Goal: Task Accomplishment & Management: Use online tool/utility

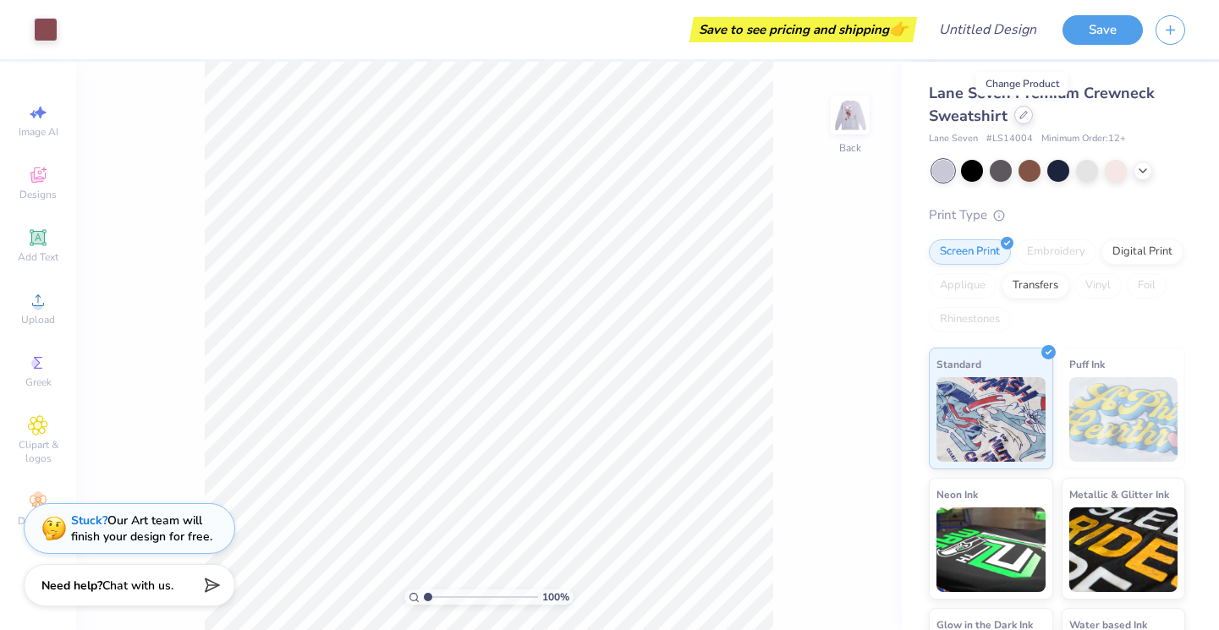
click at [1019, 112] on icon at bounding box center [1023, 115] width 8 height 8
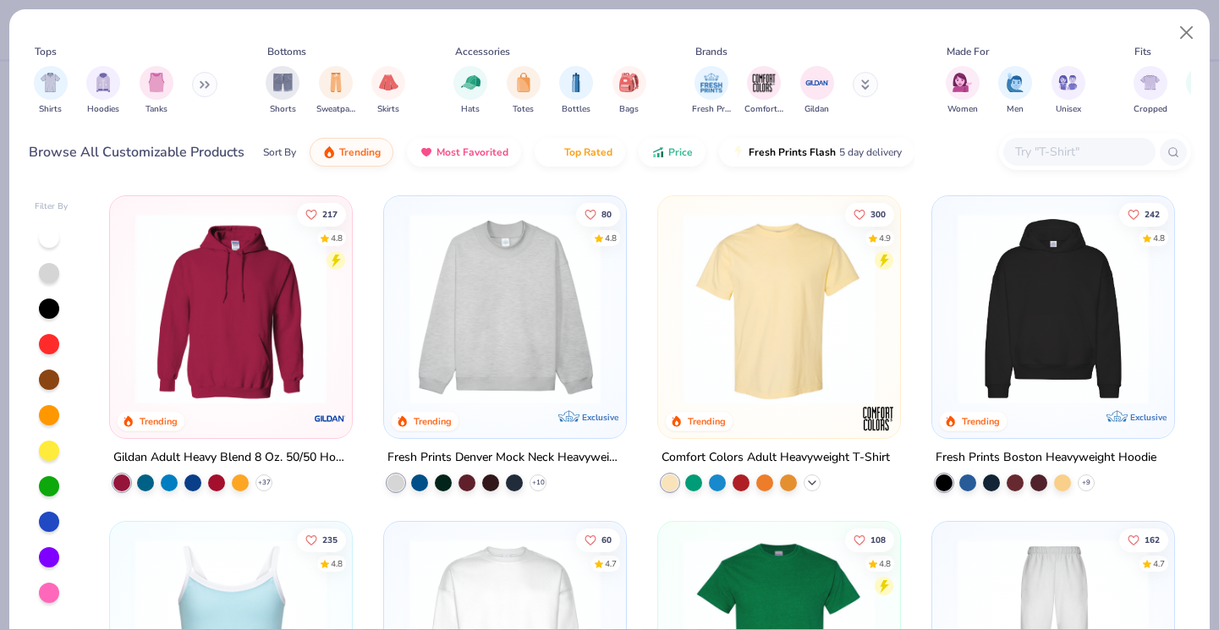
click at [809, 478] on icon at bounding box center [812, 483] width 14 height 14
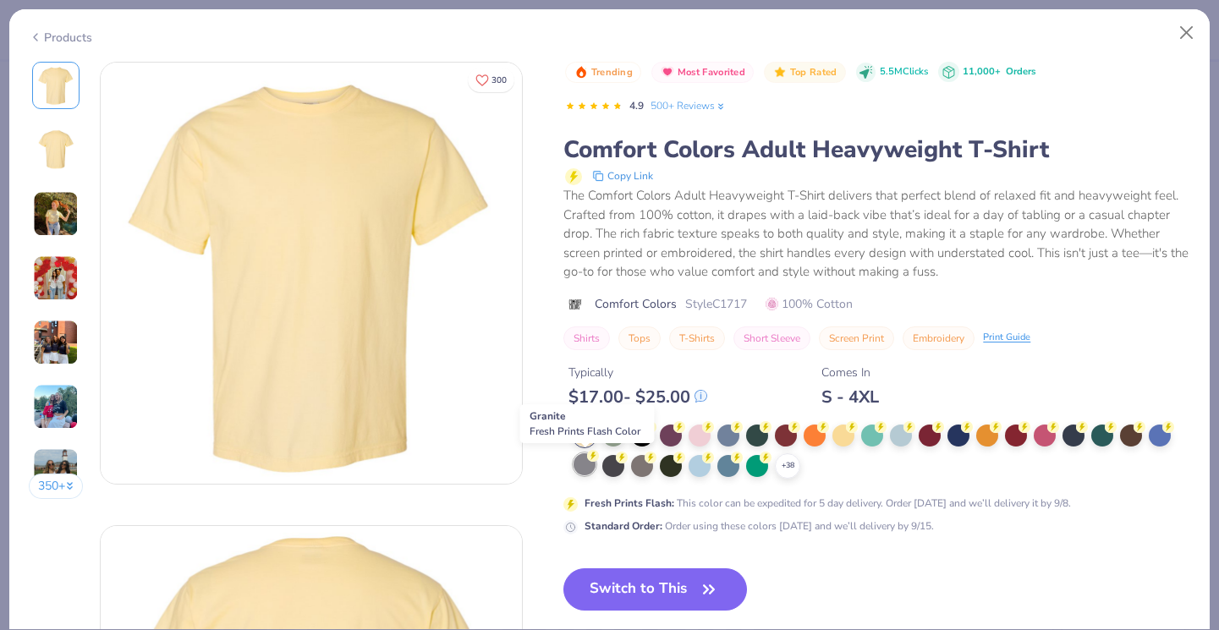
click at [582, 469] on div at bounding box center [584, 464] width 22 height 22
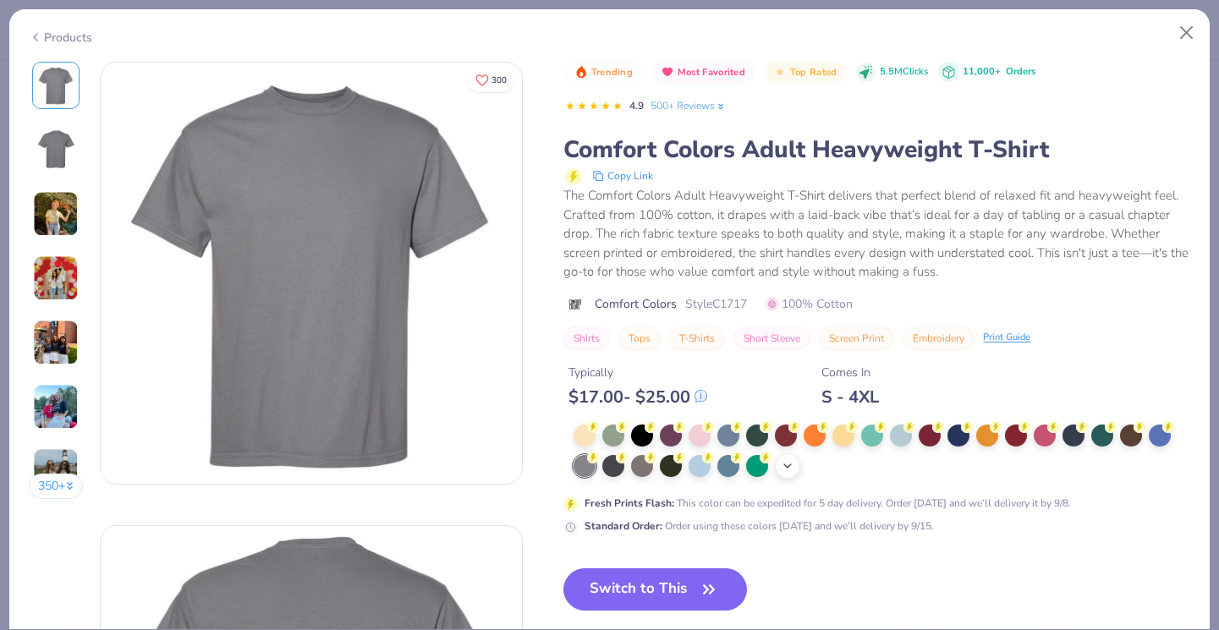
click at [783, 469] on icon at bounding box center [788, 466] width 14 height 14
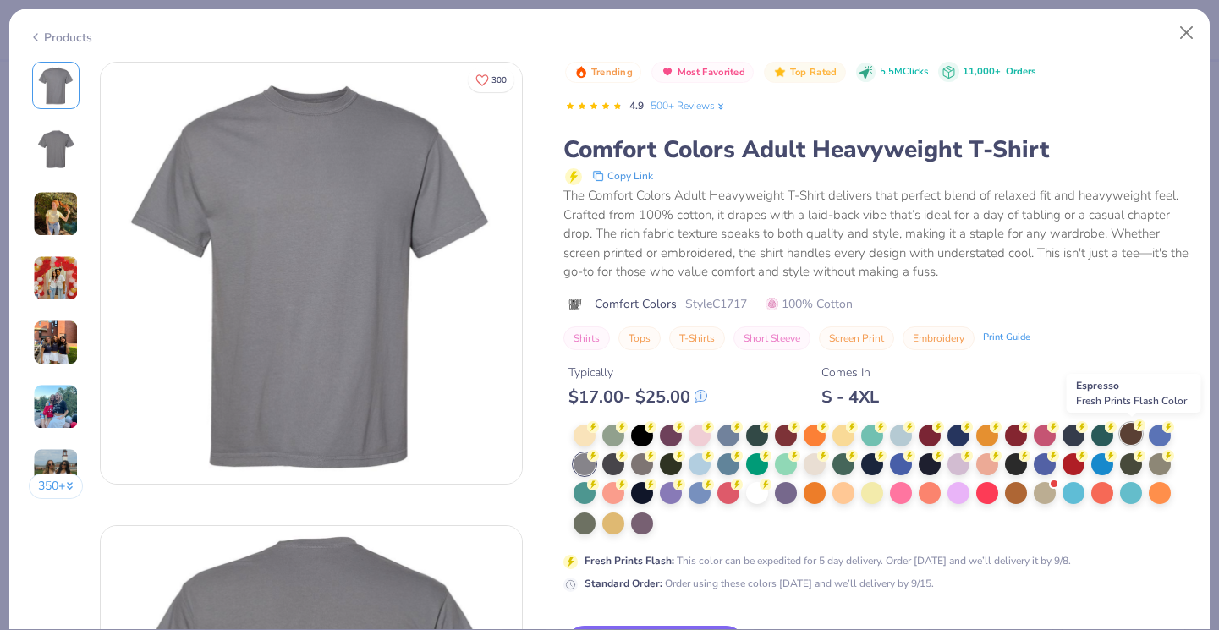
click at [1128, 441] on div at bounding box center [1131, 434] width 22 height 22
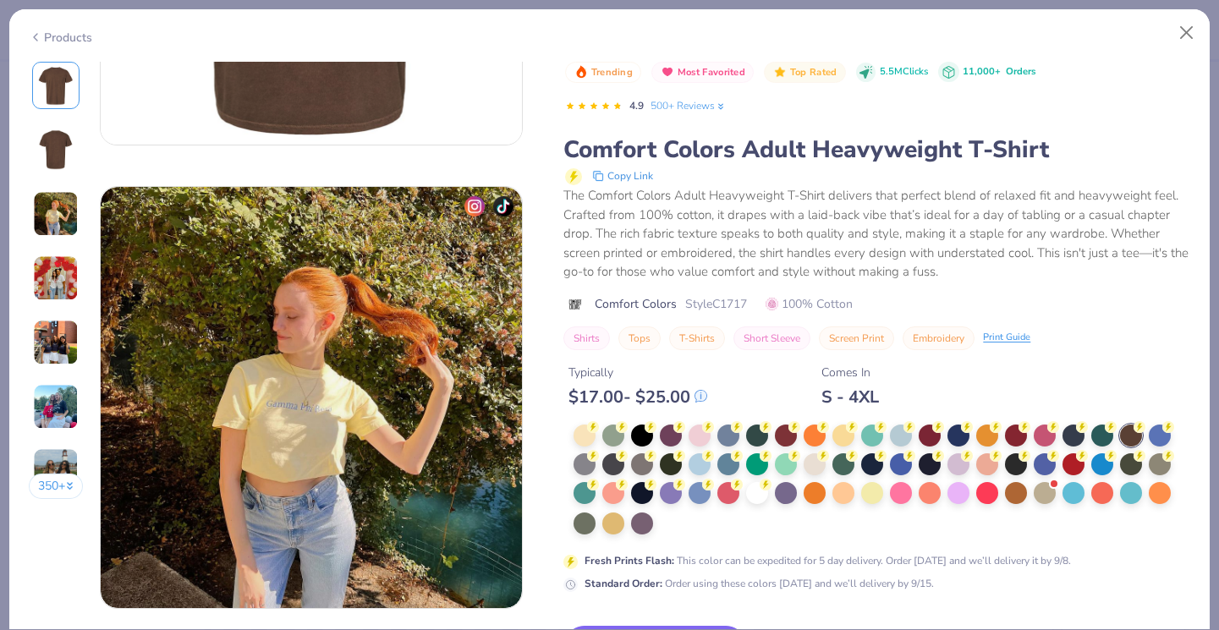
scroll to position [804, 0]
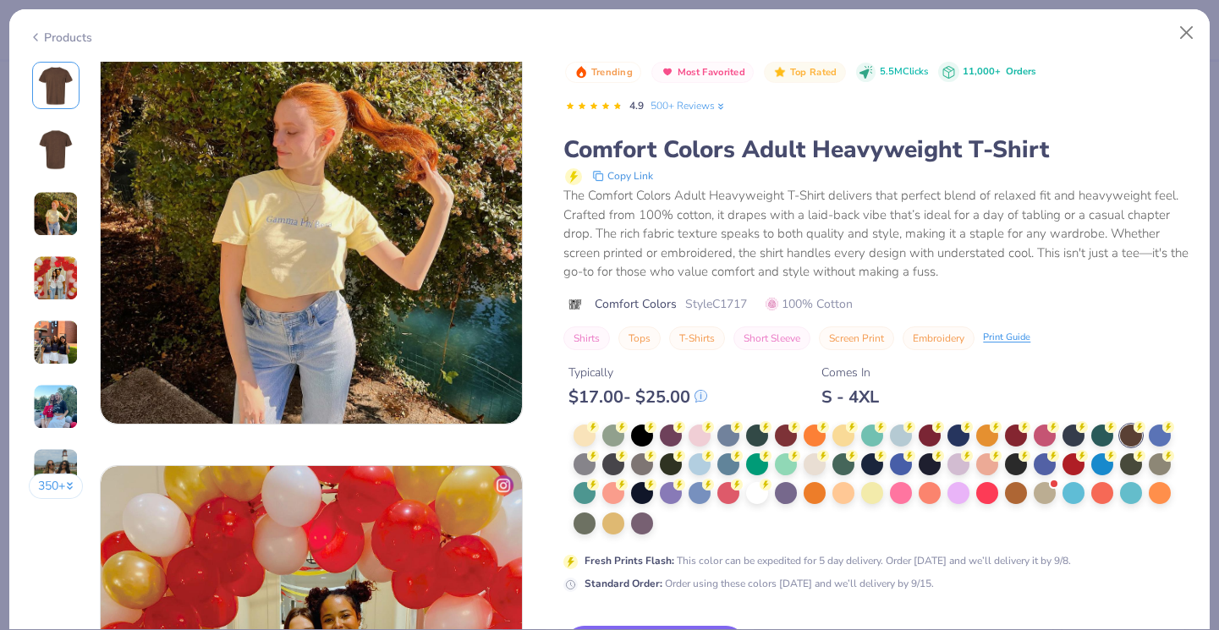
click at [986, 381] on div "Typically $ 17.00 - $ 25.00 Comes In S - 4XL" at bounding box center [876, 379] width 627 height 58
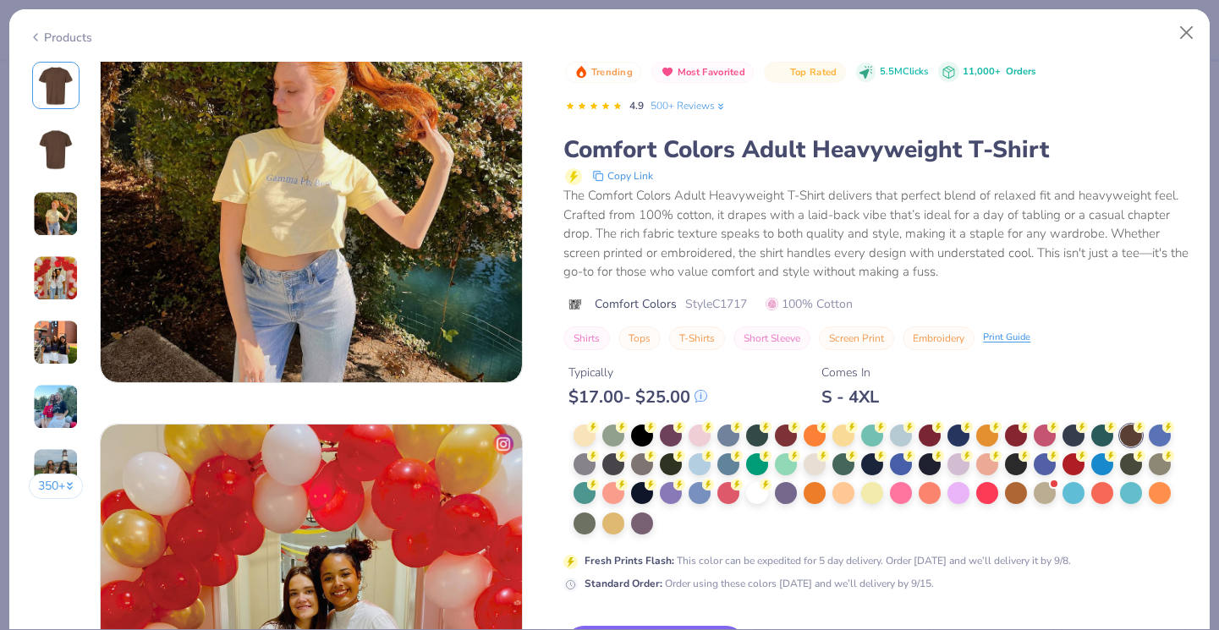
scroll to position [1029, 0]
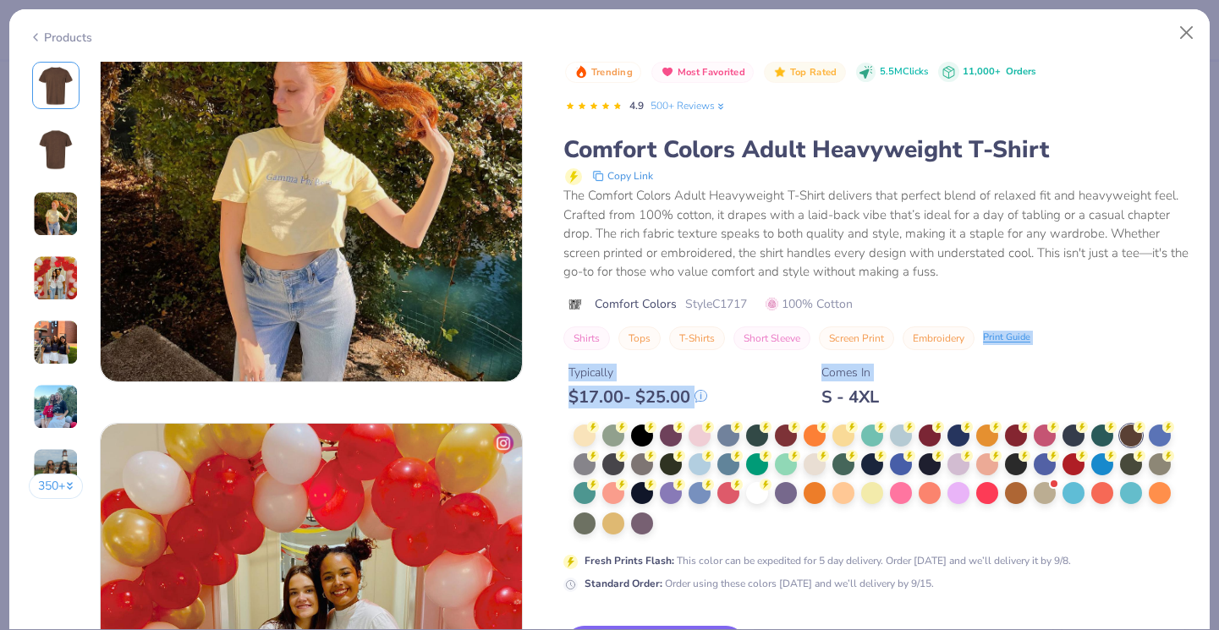
drag, startPoint x: 986, startPoint y: 381, endPoint x: 988, endPoint y: 327, distance: 54.2
click at [988, 327] on div "Trending Most Favorited Top Rated 5.5M Clicks 11,000+ Orders 4.9 500+ Reviews C…" at bounding box center [876, 327] width 627 height 530
click at [1127, 177] on div "Copy Link" at bounding box center [877, 176] width 625 height 20
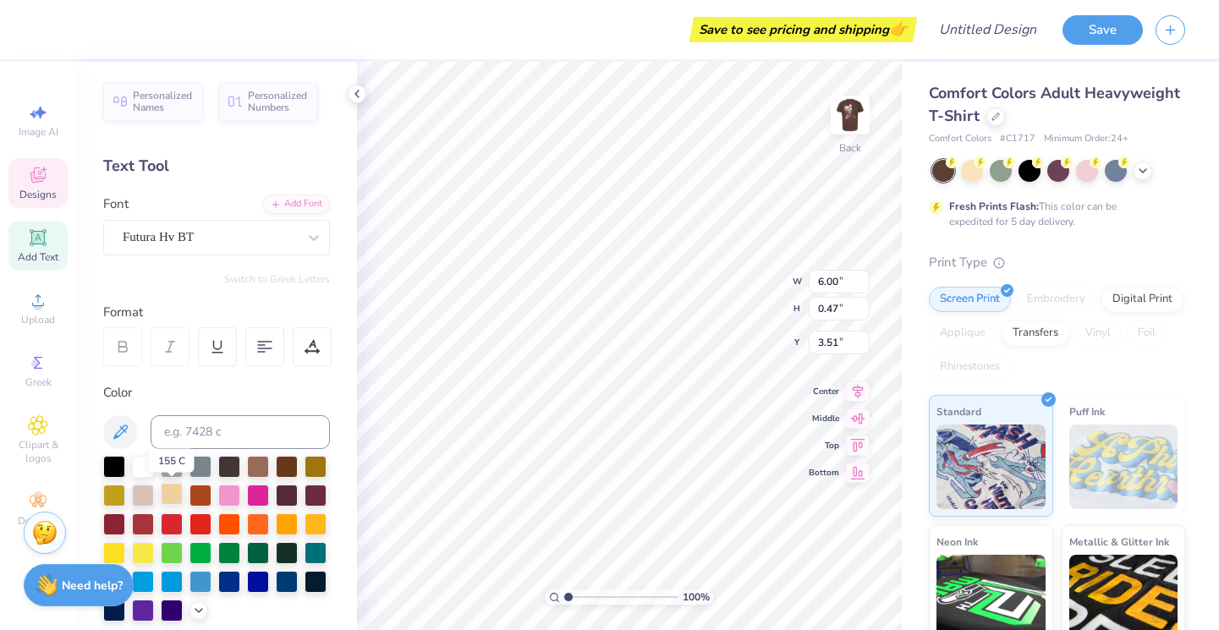
click at [170, 493] on div at bounding box center [172, 494] width 22 height 22
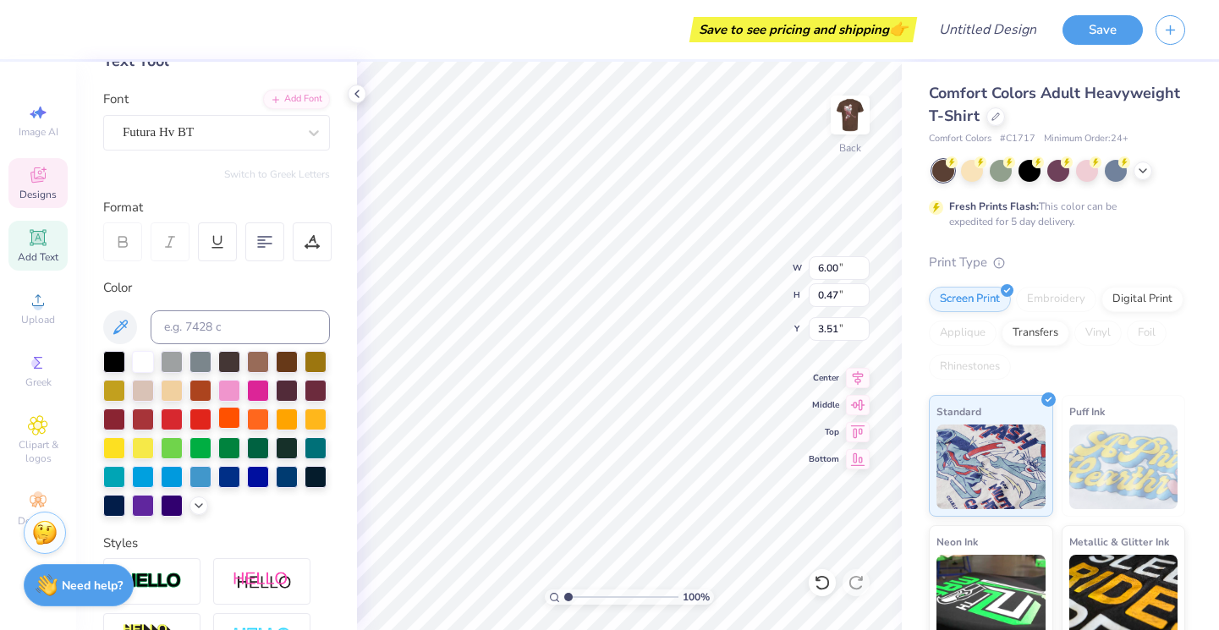
scroll to position [104, 0]
click at [134, 329] on button at bounding box center [120, 328] width 34 height 34
click at [202, 509] on icon at bounding box center [199, 505] width 14 height 14
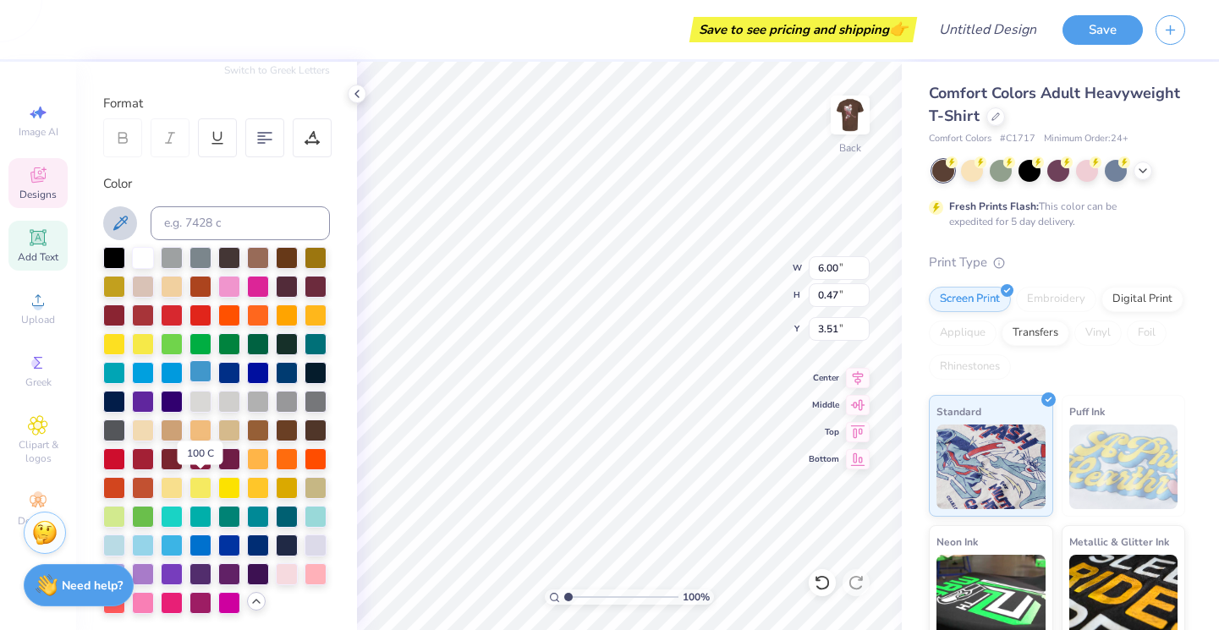
scroll to position [238, 0]
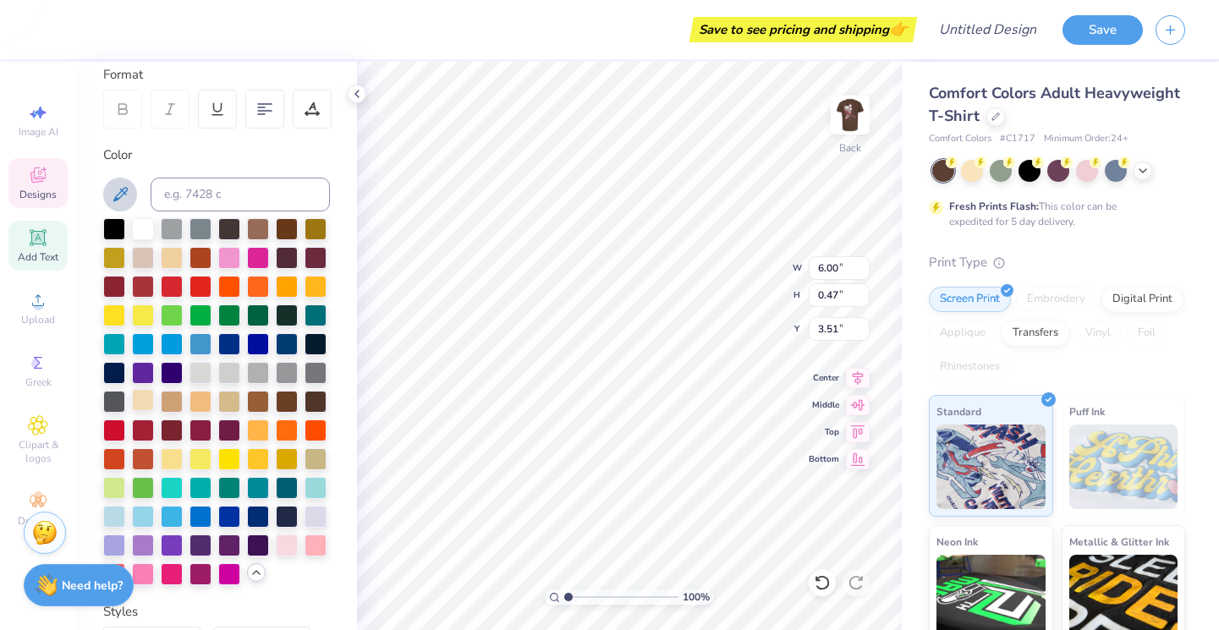
click at [149, 401] on div at bounding box center [143, 400] width 22 height 22
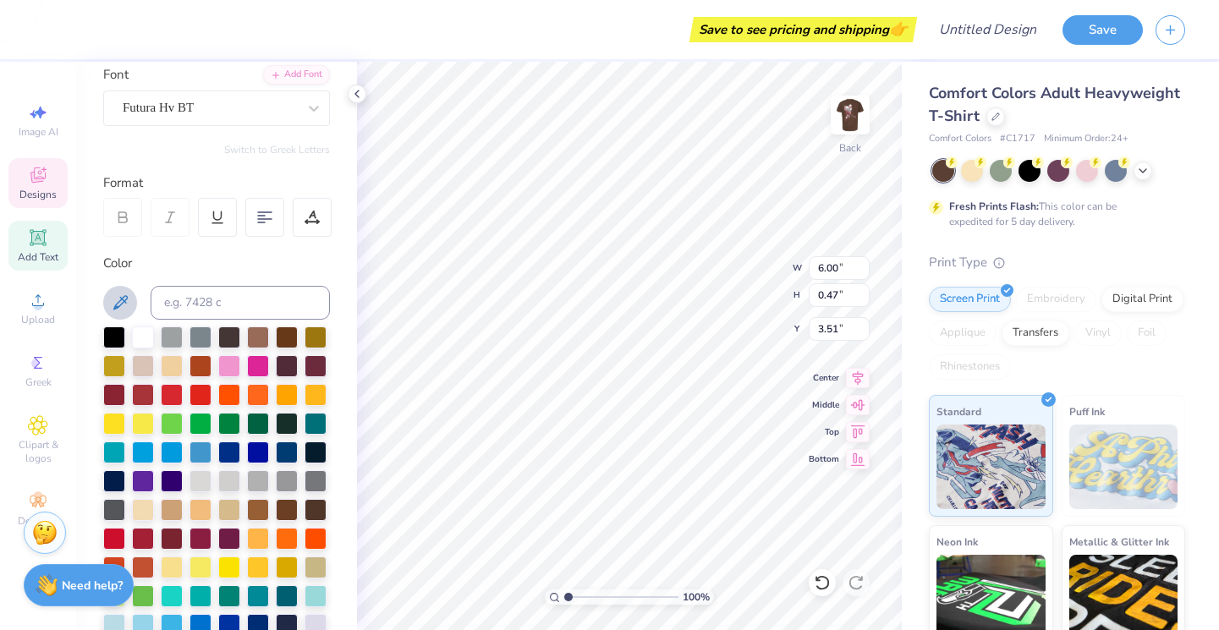
scroll to position [131, 0]
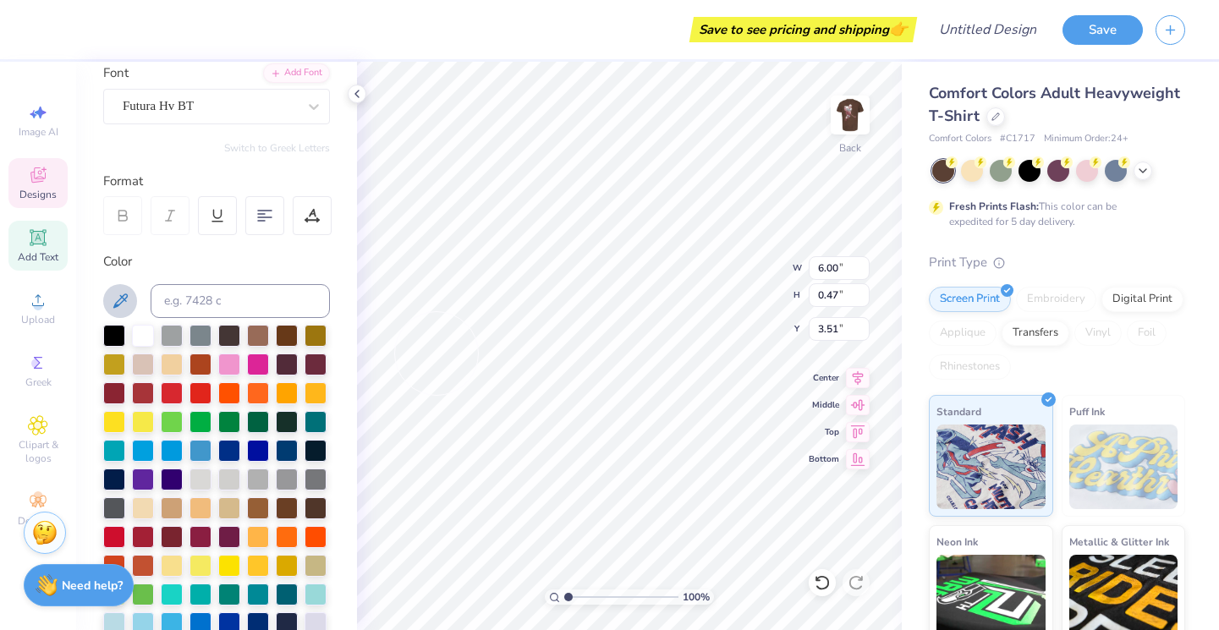
type input "6.01"
type textarea "S"
type textarea "z"
type textarea "ZETA TAU ALPHA"
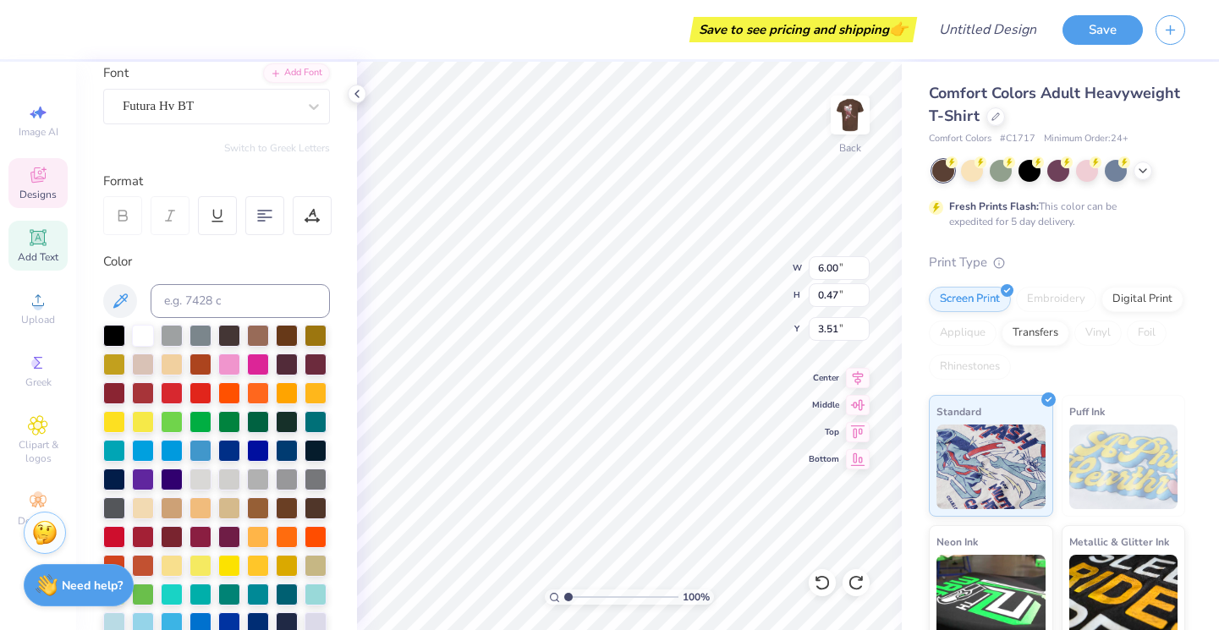
scroll to position [0, 5]
type input "3.50"
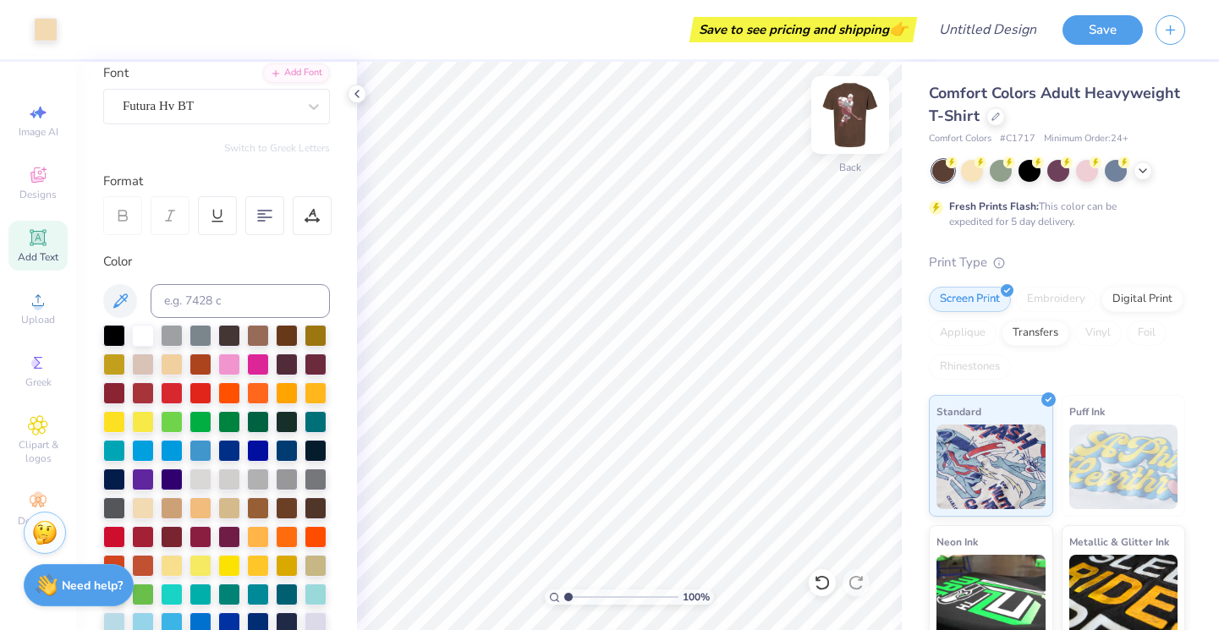
click at [845, 122] on img at bounding box center [850, 115] width 68 height 68
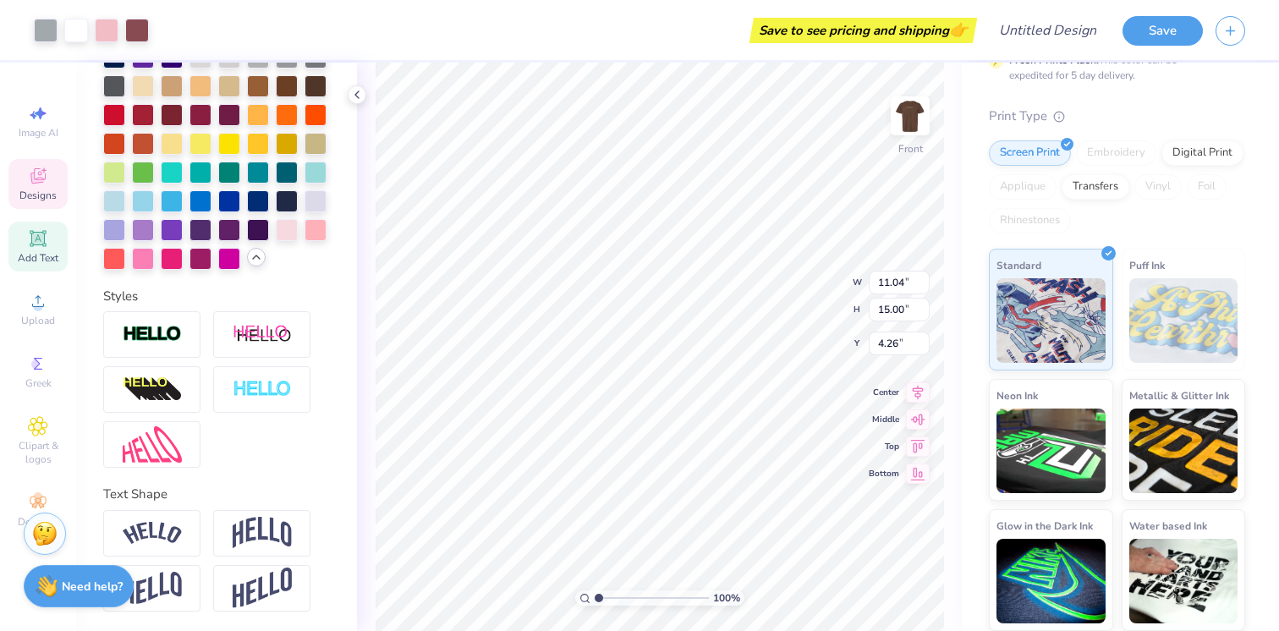
scroll to position [146, 0]
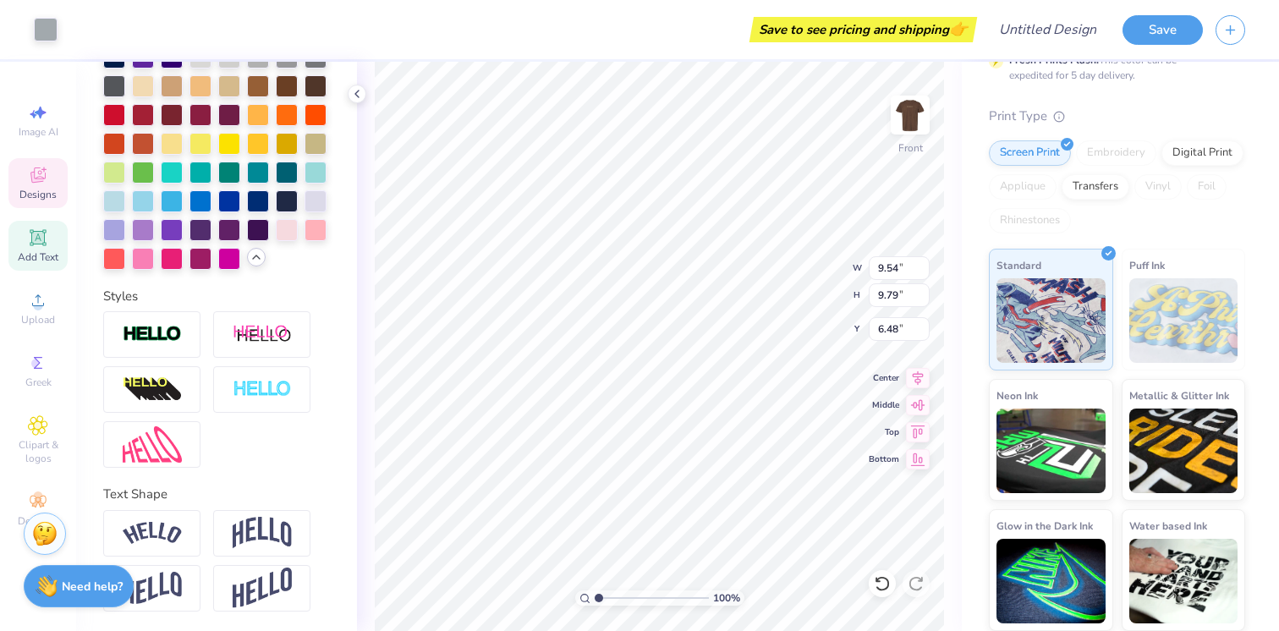
type input "6.23"
click at [897, 112] on img at bounding box center [910, 115] width 68 height 68
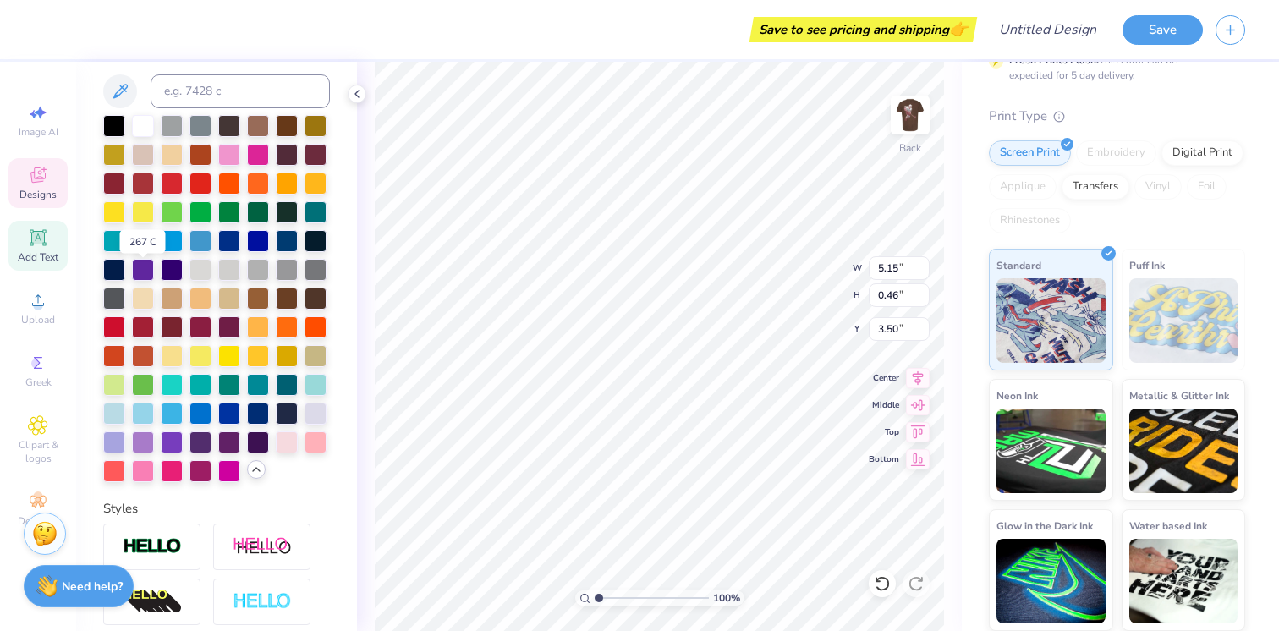
scroll to position [350, 0]
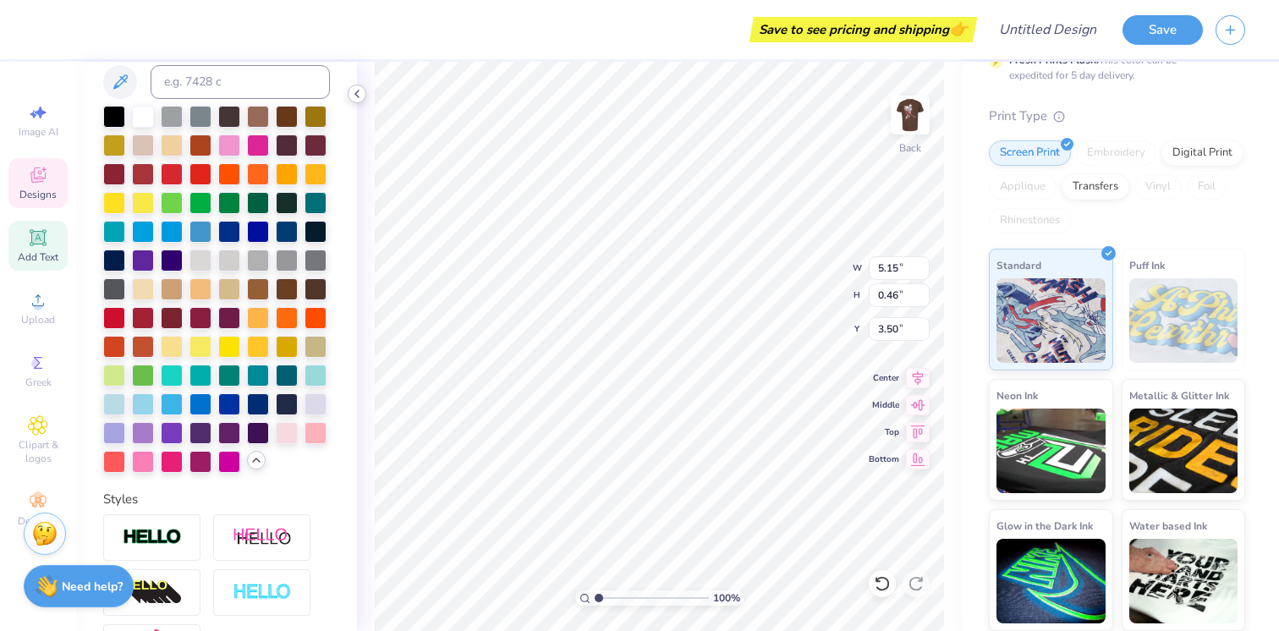
click at [358, 94] on icon at bounding box center [357, 94] width 14 height 14
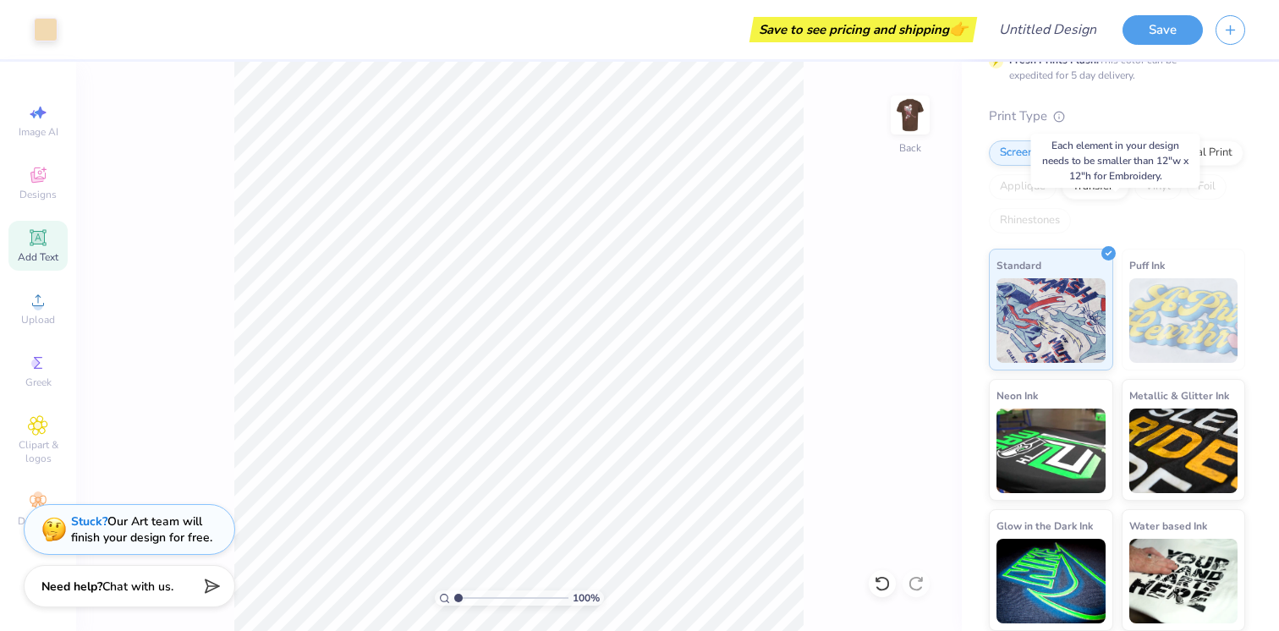
scroll to position [0, 0]
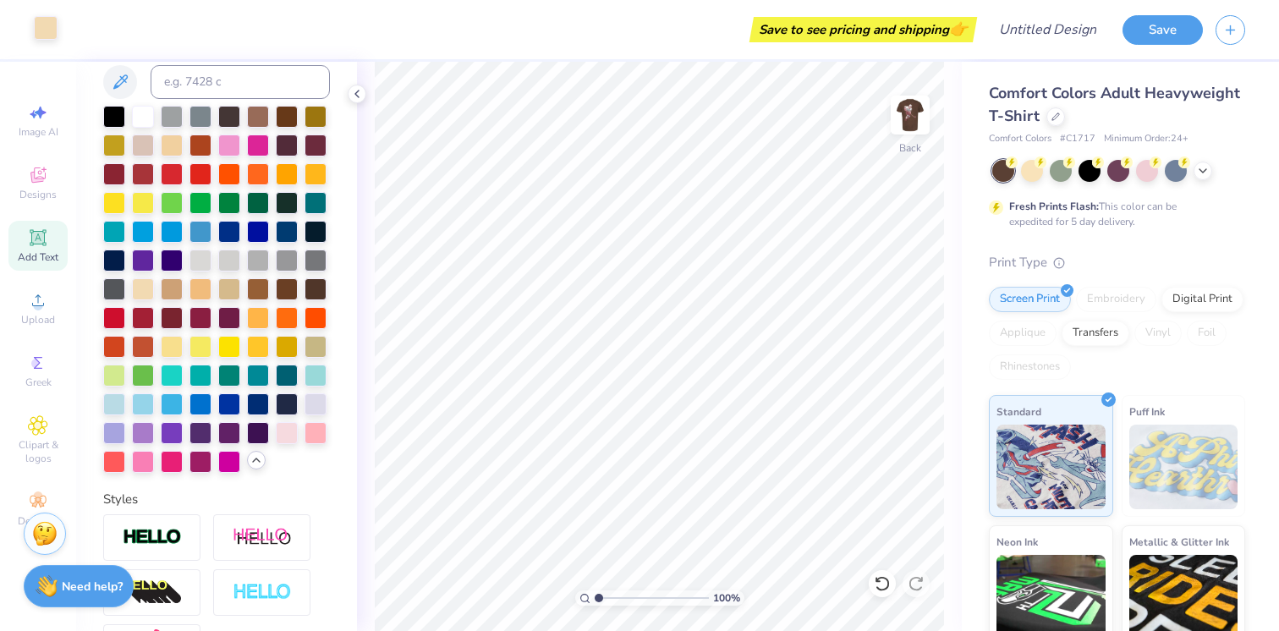
click at [51, 27] on div at bounding box center [46, 28] width 24 height 24
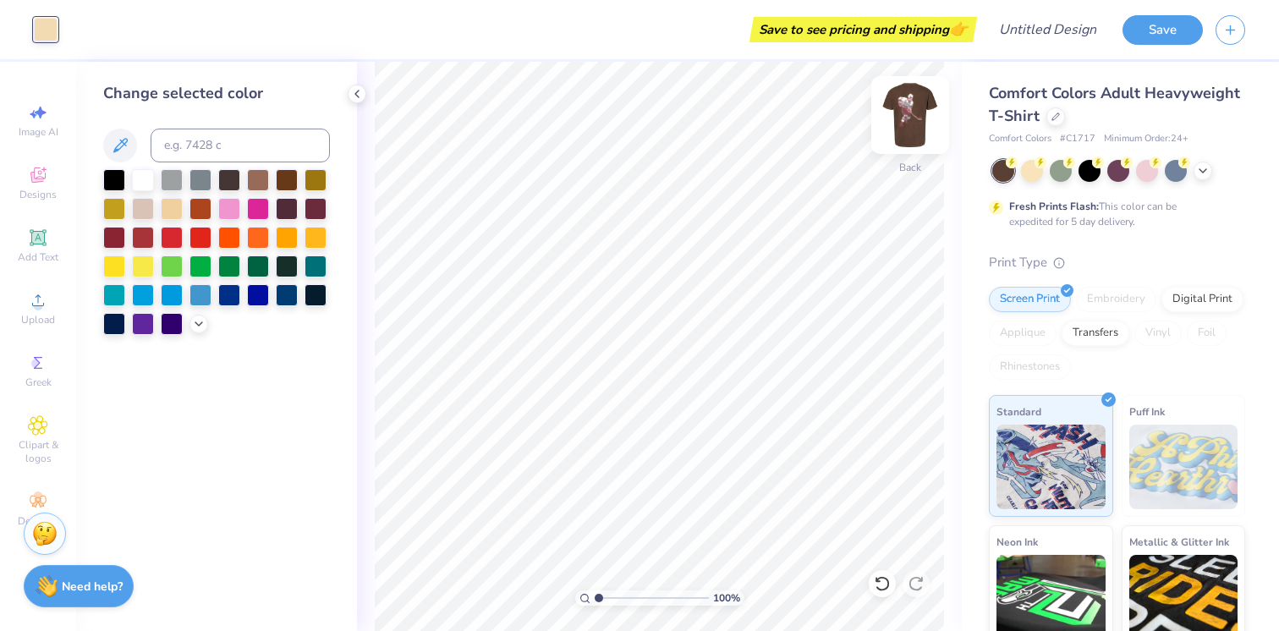
click at [911, 112] on img at bounding box center [910, 115] width 68 height 68
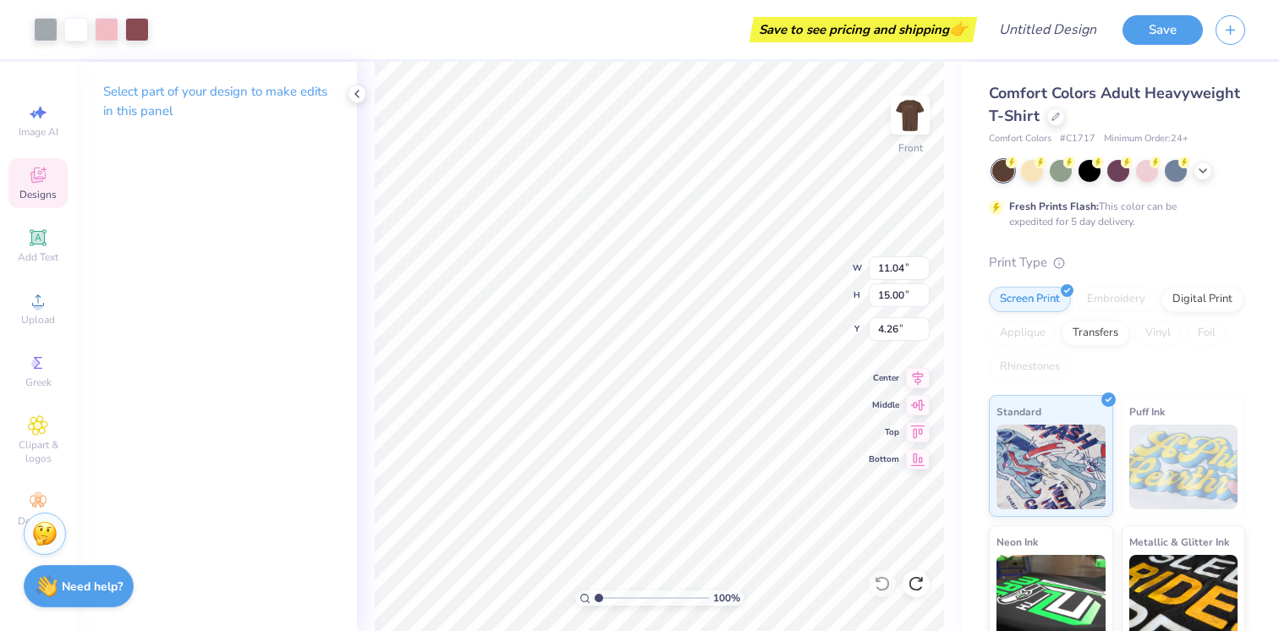
type input "10.82"
type input "14.99"
type input "4.27"
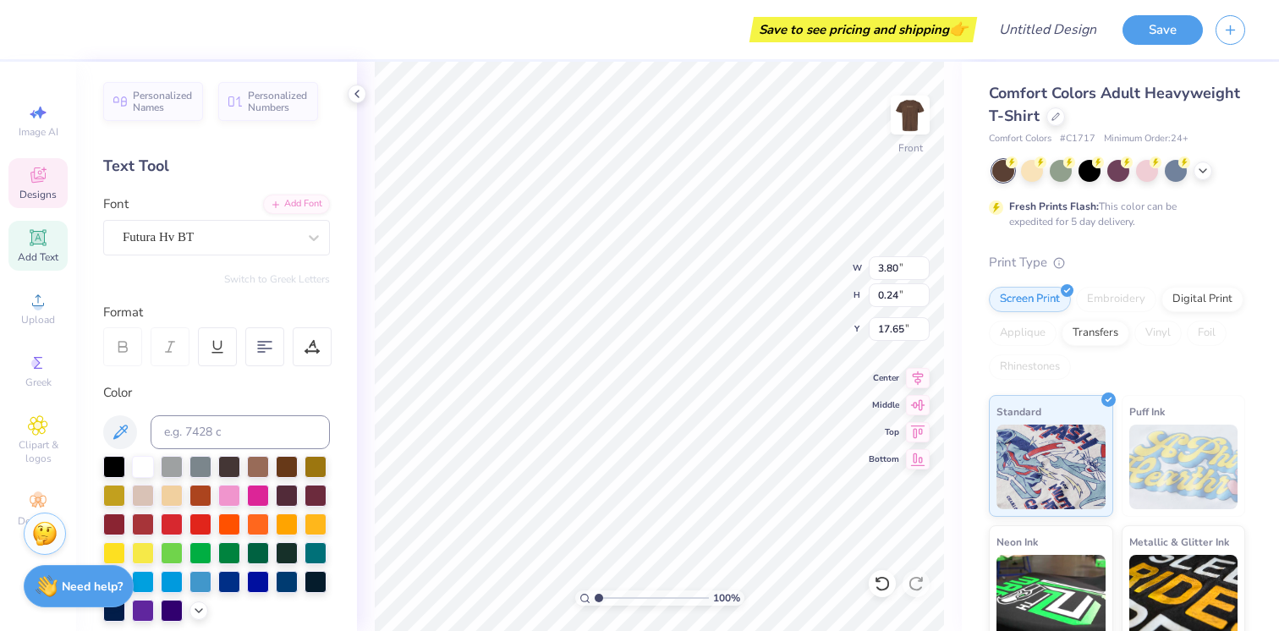
type input "0.65"
type input "17.24"
click at [55, 25] on div at bounding box center [46, 28] width 24 height 24
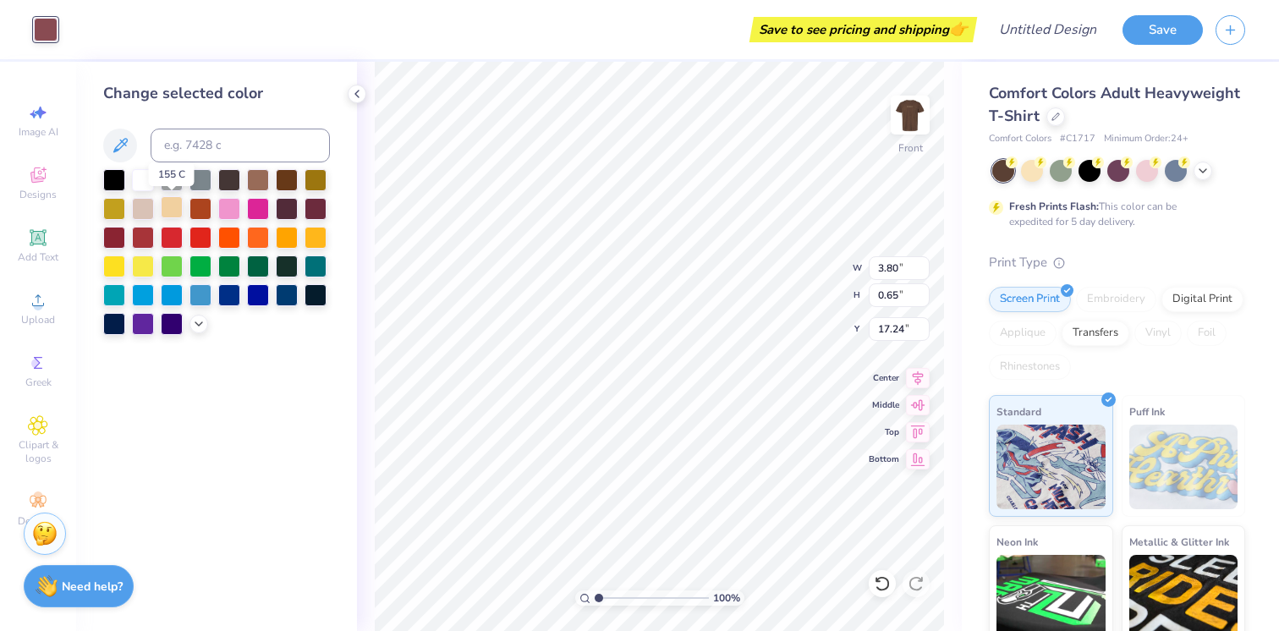
click at [173, 200] on div at bounding box center [172, 207] width 22 height 22
type input "1.05"
type input "16.84"
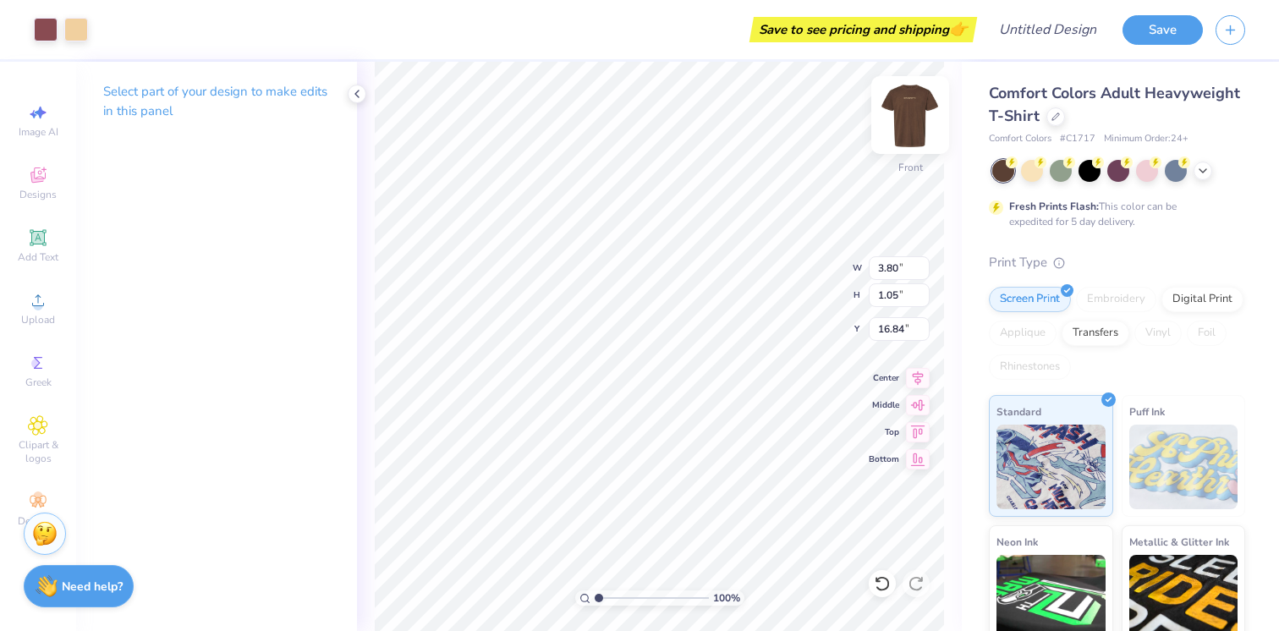
click at [906, 105] on img at bounding box center [910, 115] width 68 height 68
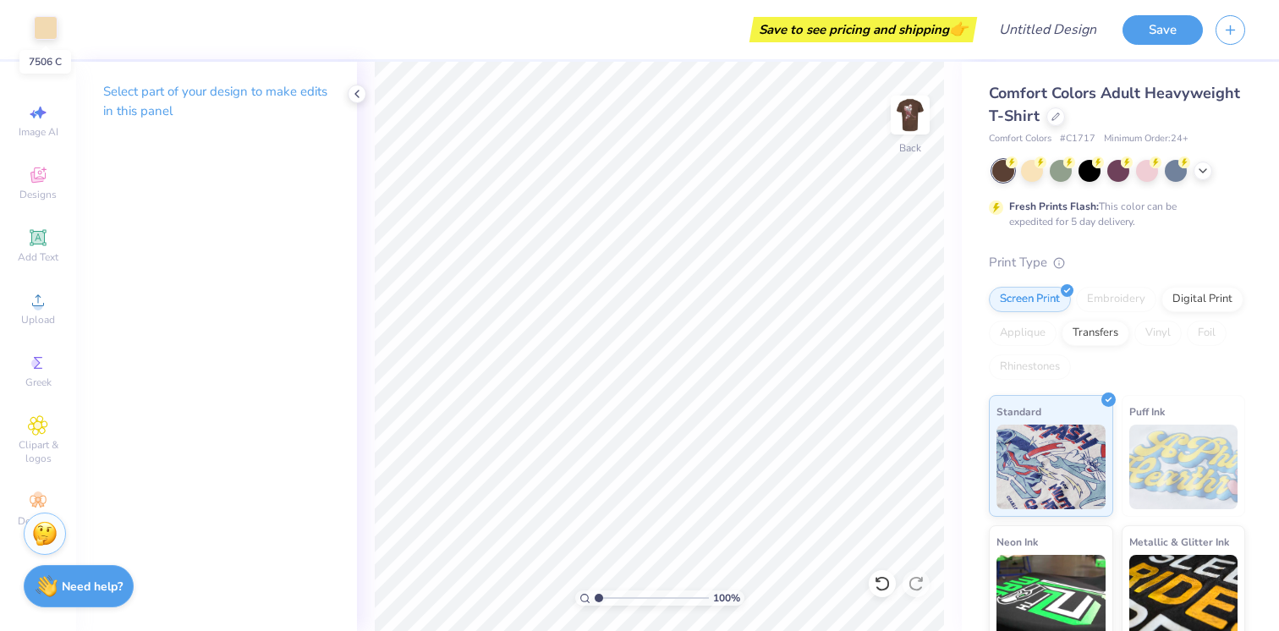
click at [53, 31] on div at bounding box center [46, 28] width 24 height 24
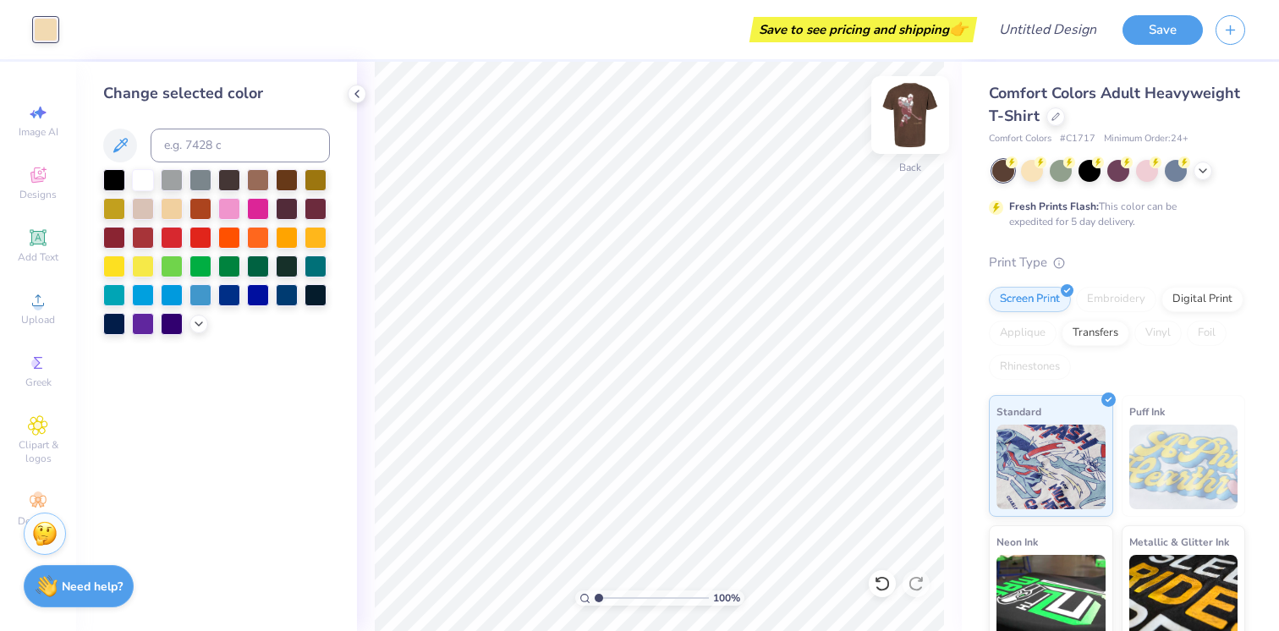
click at [909, 118] on img at bounding box center [910, 115] width 68 height 68
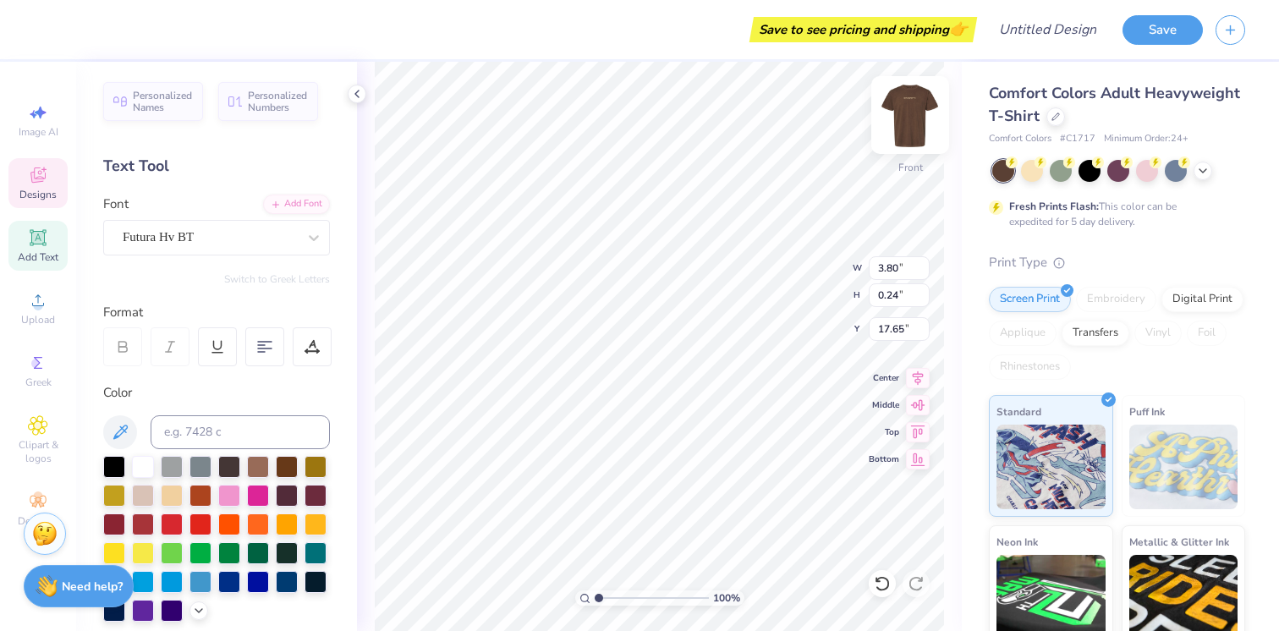
type input "1.52"
type input "17.24"
type input "3.80"
type input "0.48"
type input "17.65"
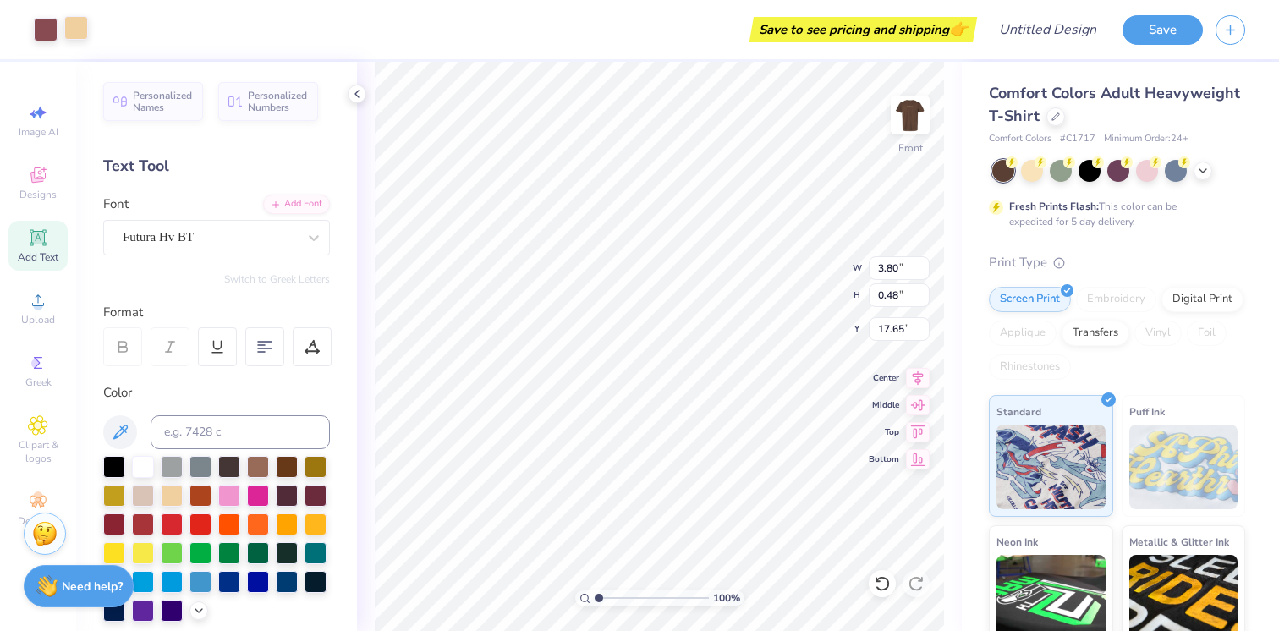
click at [76, 31] on div at bounding box center [76, 28] width 24 height 24
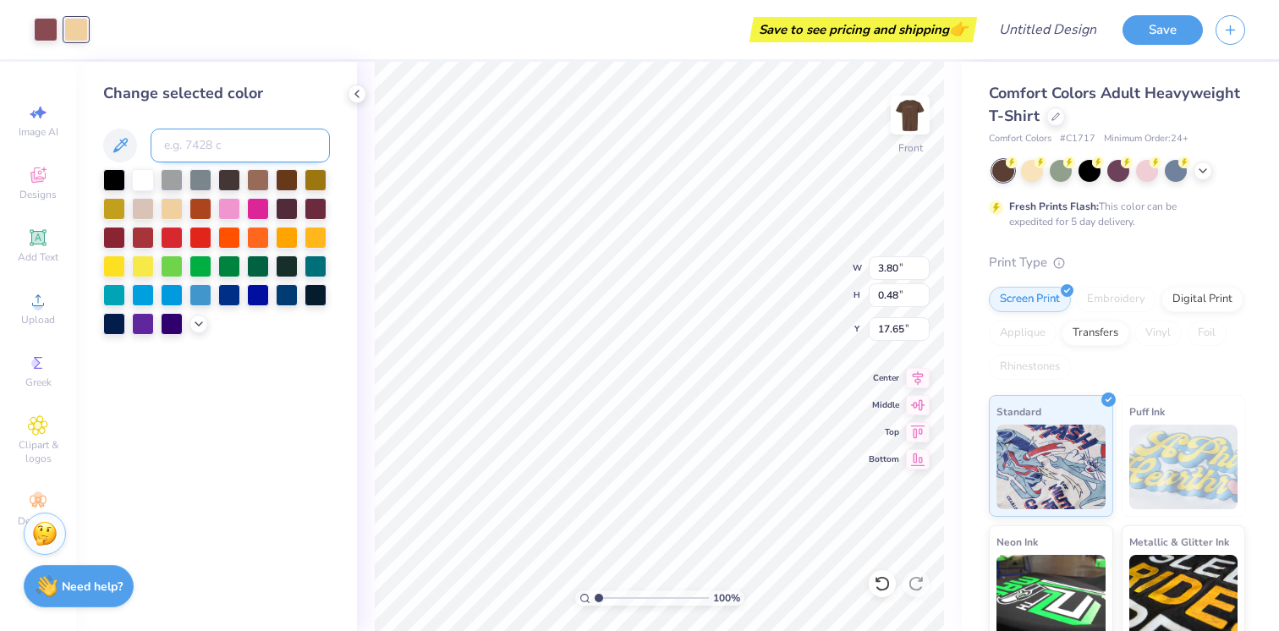
click at [213, 154] on input at bounding box center [240, 146] width 179 height 34
type input "7506"
type input "1.28"
type input "16.84"
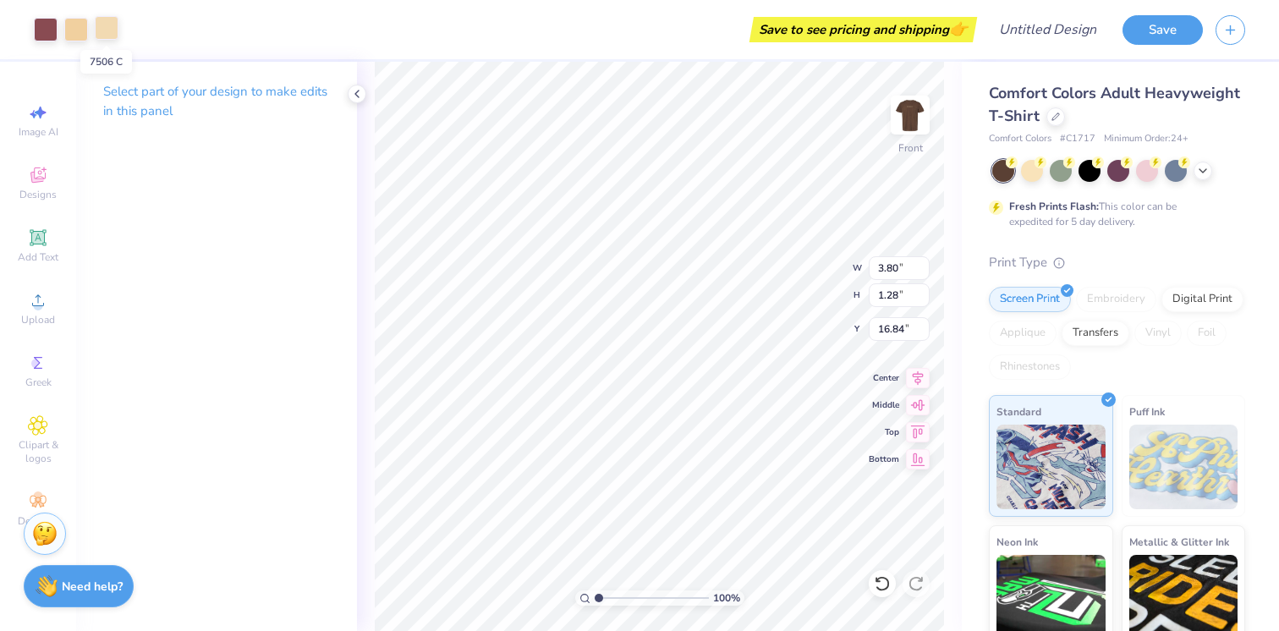
click at [102, 27] on div at bounding box center [107, 28] width 24 height 24
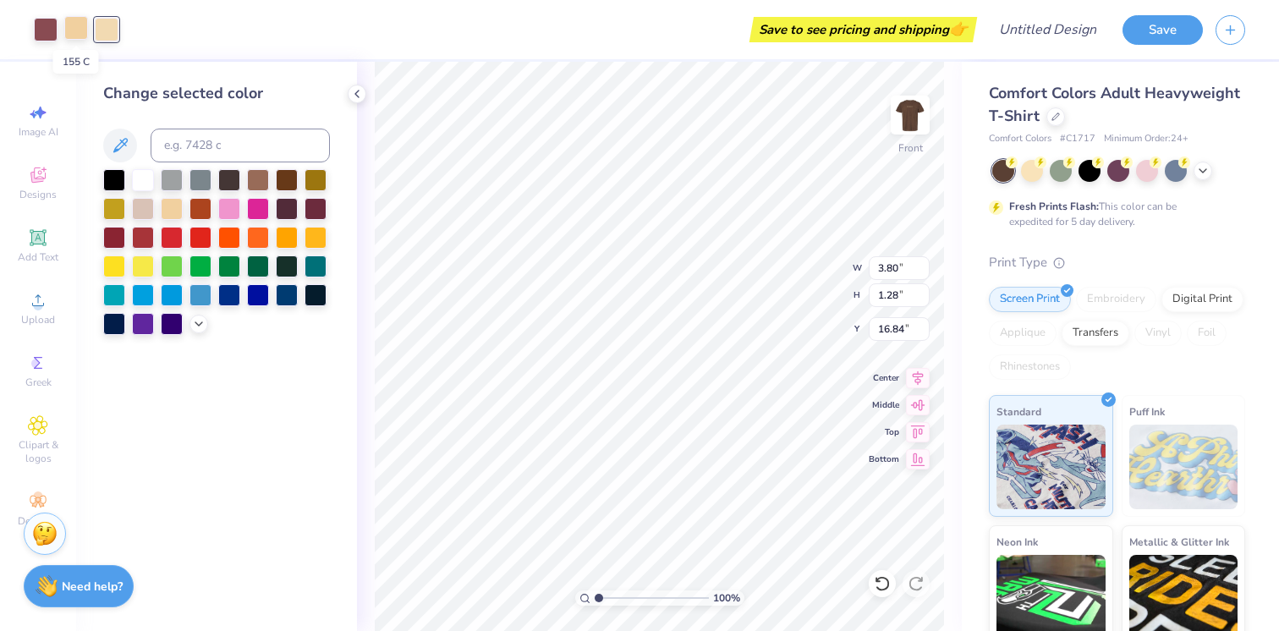
click at [74, 25] on div at bounding box center [76, 28] width 24 height 24
click at [191, 150] on input at bounding box center [240, 146] width 179 height 34
click at [48, 32] on div at bounding box center [46, 28] width 24 height 24
click at [98, 29] on div at bounding box center [107, 28] width 24 height 24
click at [195, 145] on input "7506" at bounding box center [240, 146] width 179 height 34
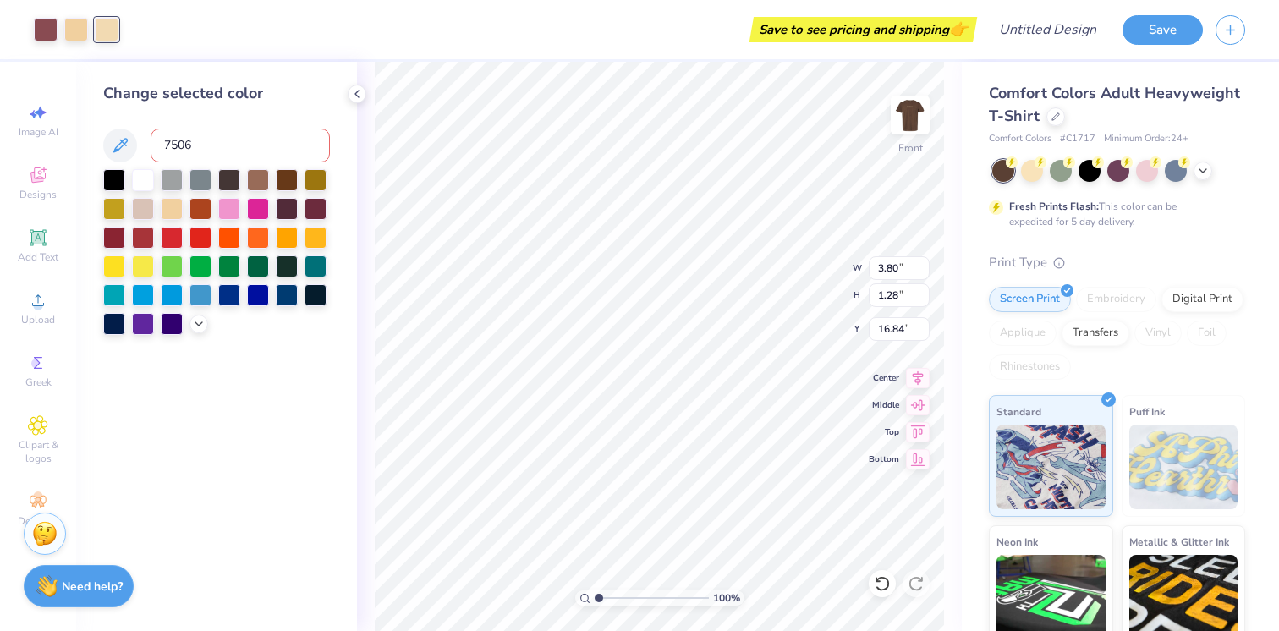
type input "7506"
click at [76, 28] on div at bounding box center [76, 28] width 24 height 24
click at [189, 156] on input at bounding box center [240, 146] width 179 height 34
type input "7506"
type input "C"
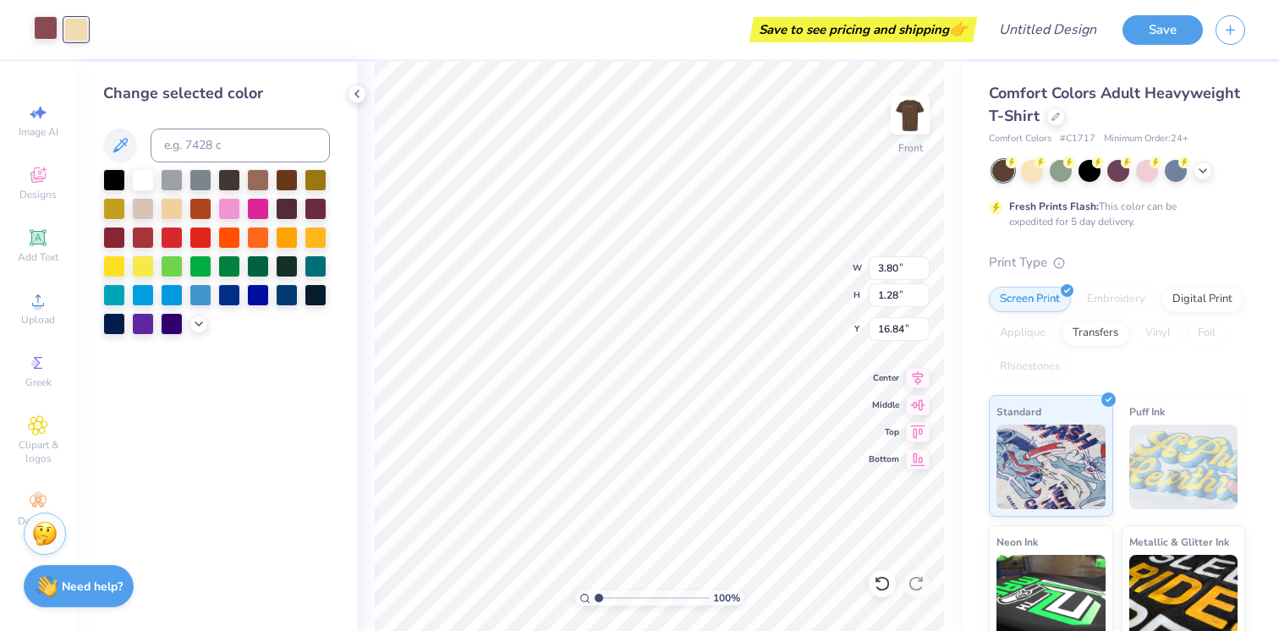
click at [41, 31] on div at bounding box center [46, 28] width 24 height 24
click at [190, 140] on input at bounding box center [240, 146] width 179 height 34
type input "7506"
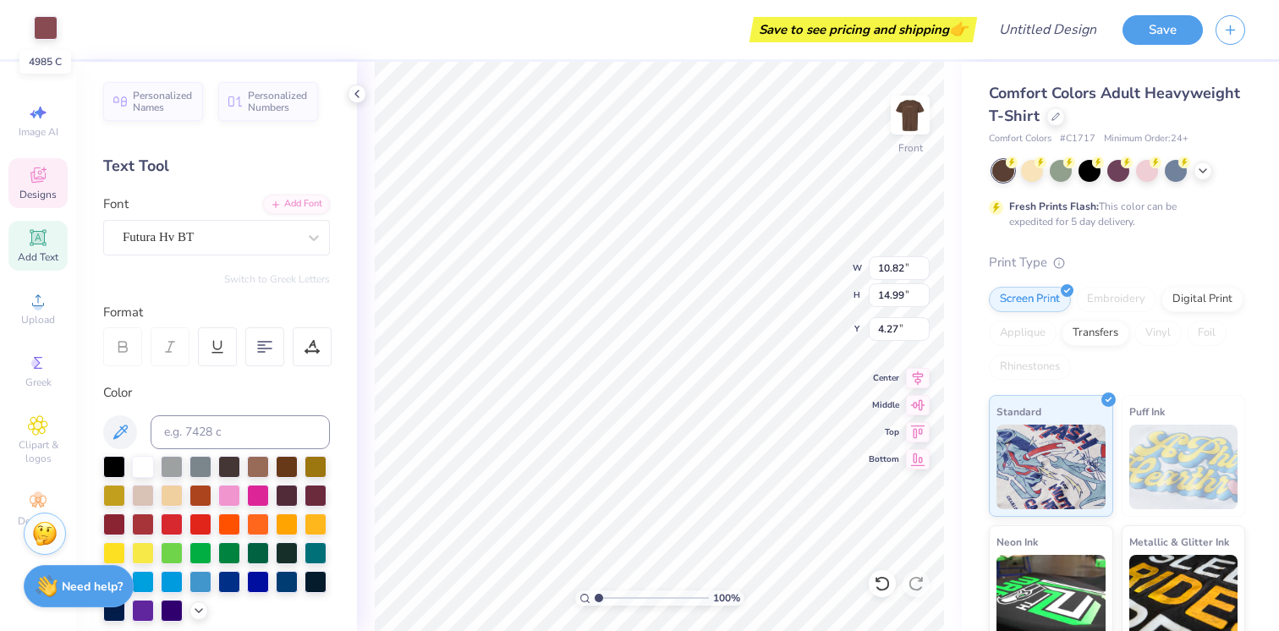
click at [38, 34] on div at bounding box center [46, 28] width 24 height 24
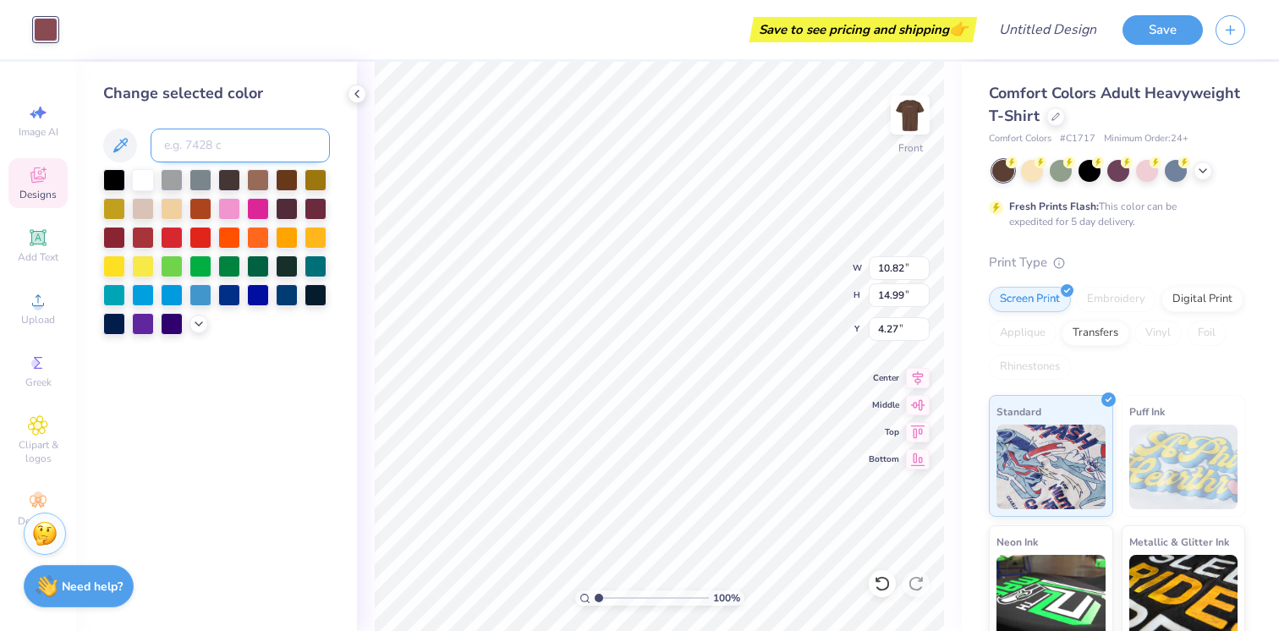
click at [191, 151] on input at bounding box center [240, 146] width 179 height 34
type input "7506"
type input "9.54"
type input "10.23"
type input "5.70"
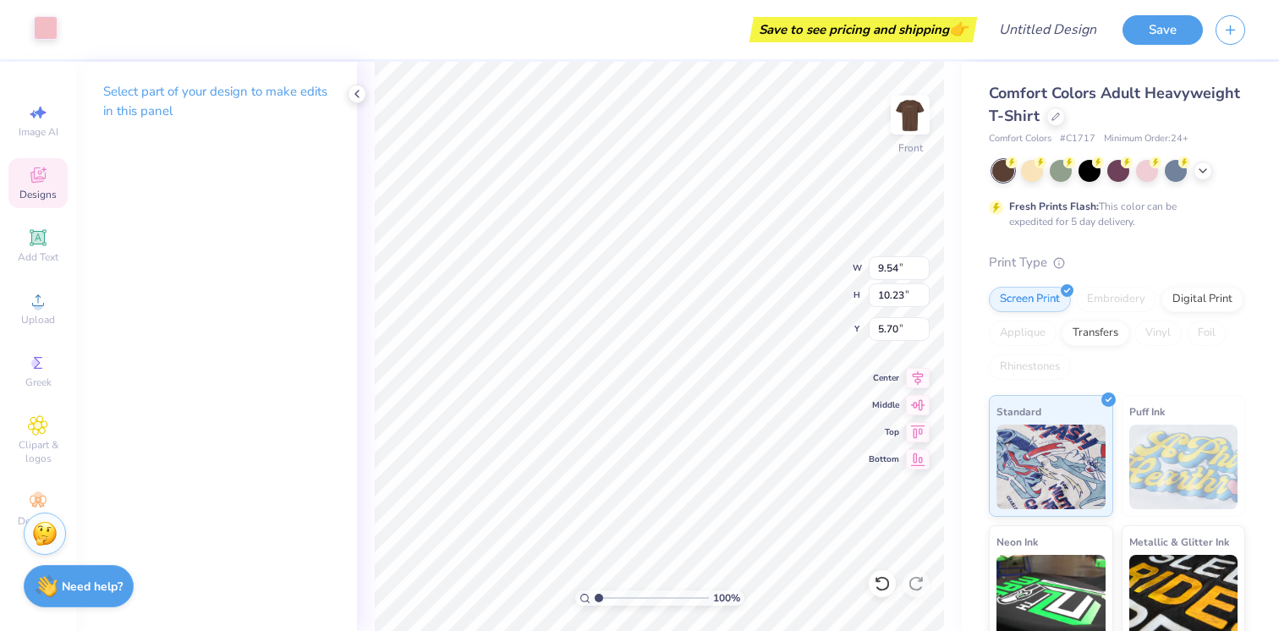
click at [45, 27] on div at bounding box center [46, 28] width 24 height 24
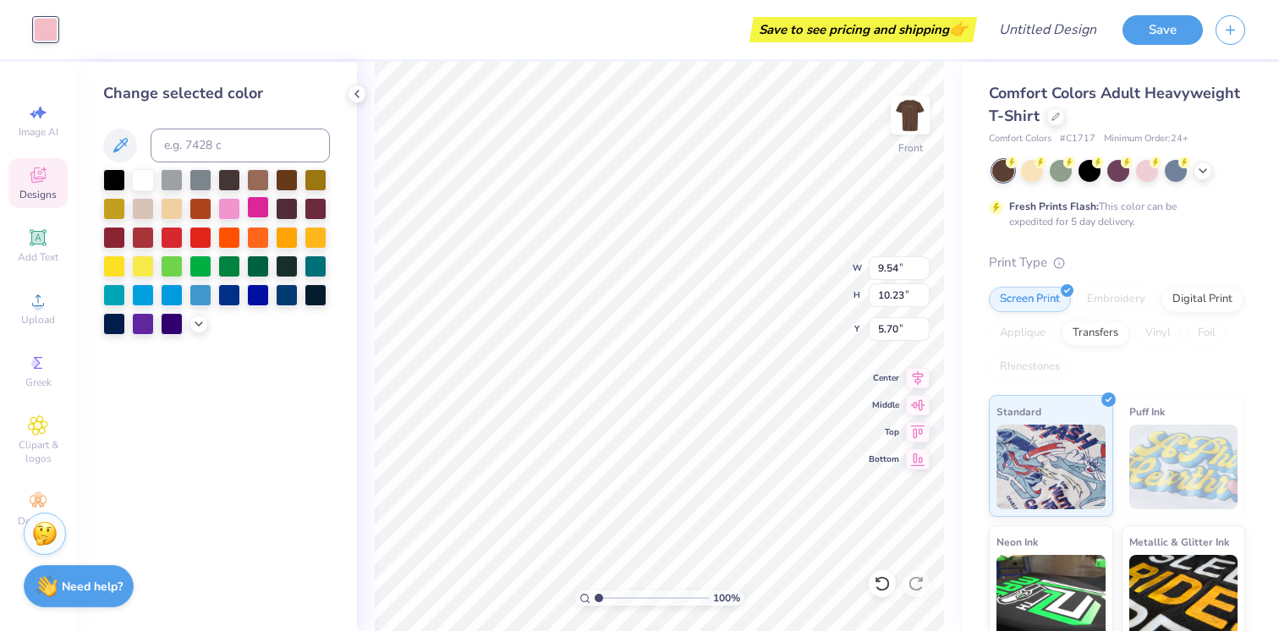
click at [261, 209] on div at bounding box center [258, 207] width 22 height 22
click at [206, 322] on div at bounding box center [198, 322] width 19 height 19
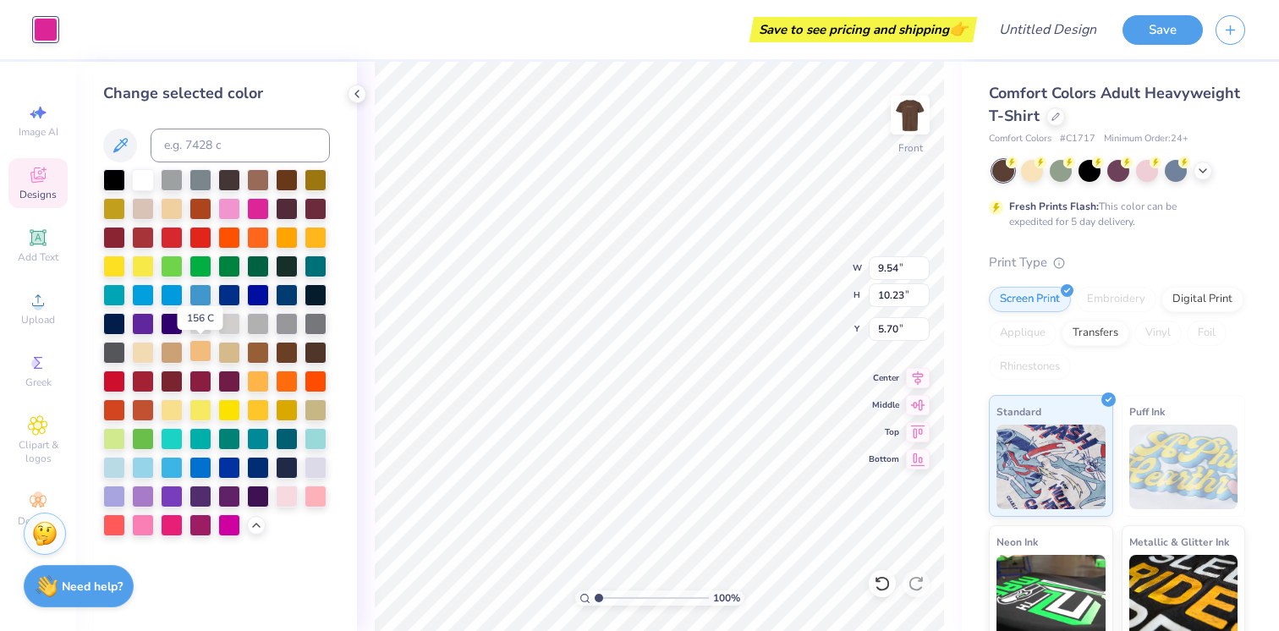
click at [206, 359] on div at bounding box center [200, 351] width 22 height 22
type input "10.82"
type input "14.99"
type input "4.27"
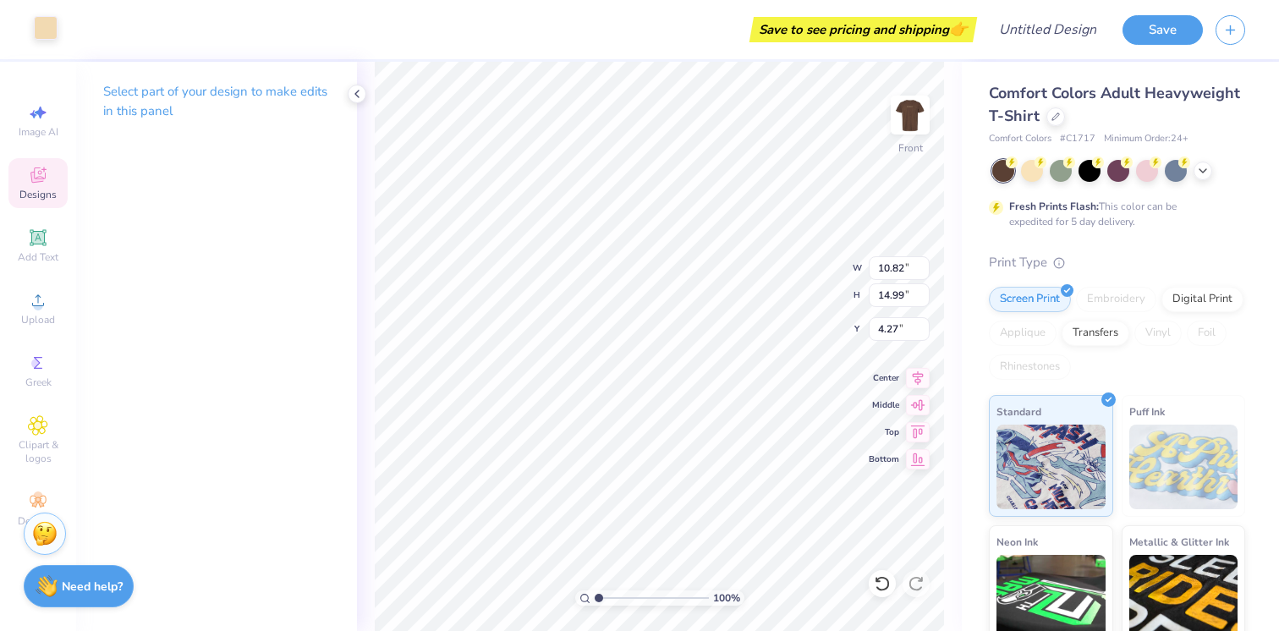
click at [47, 22] on body "Art colors Save to see pricing and shipping 👉 Design Title Save Image AI Design…" at bounding box center [639, 315] width 1279 height 631
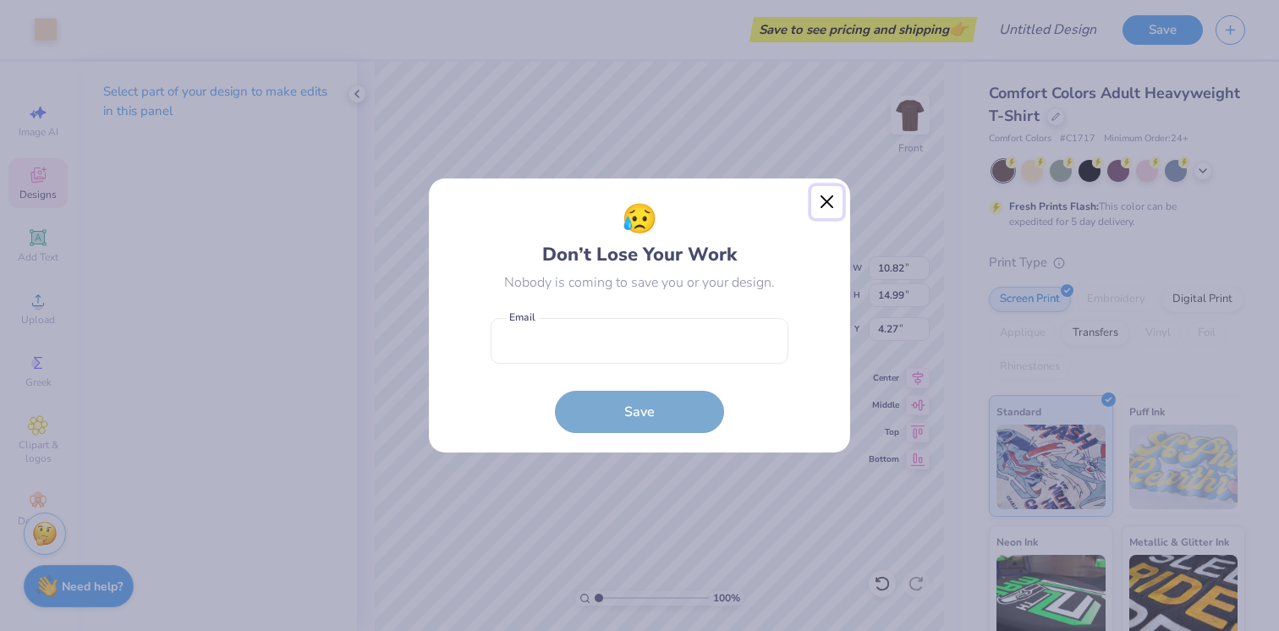
click at [817, 206] on button "Close" at bounding box center [827, 202] width 32 height 32
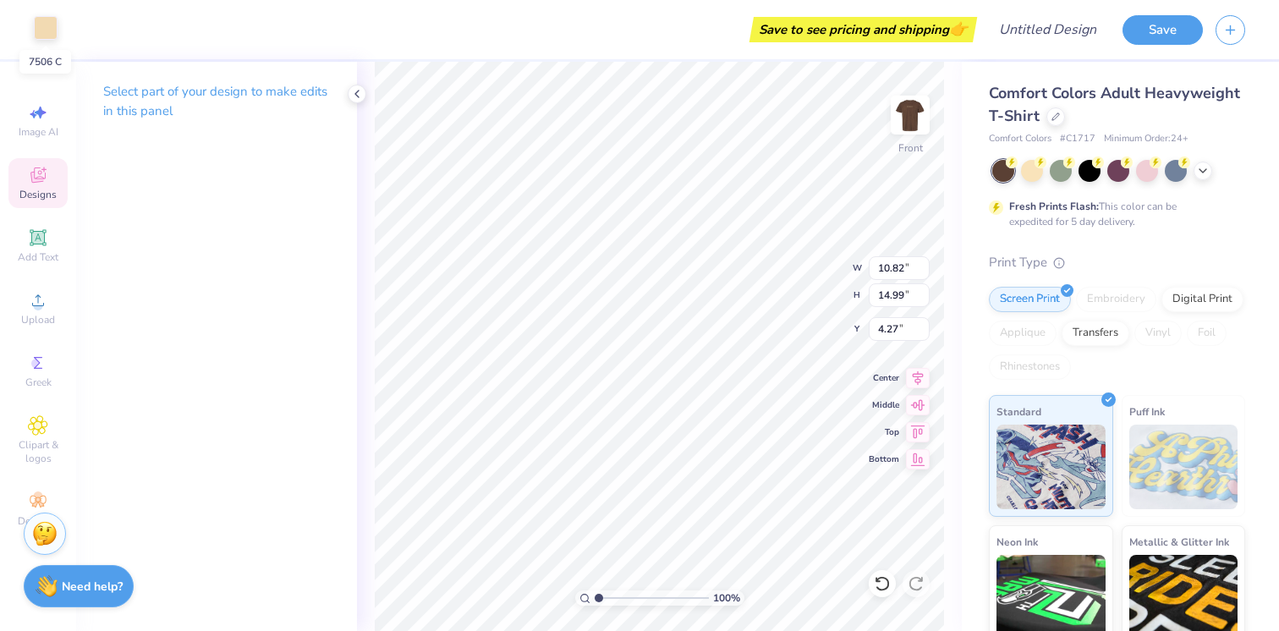
click at [40, 25] on div at bounding box center [46, 28] width 24 height 24
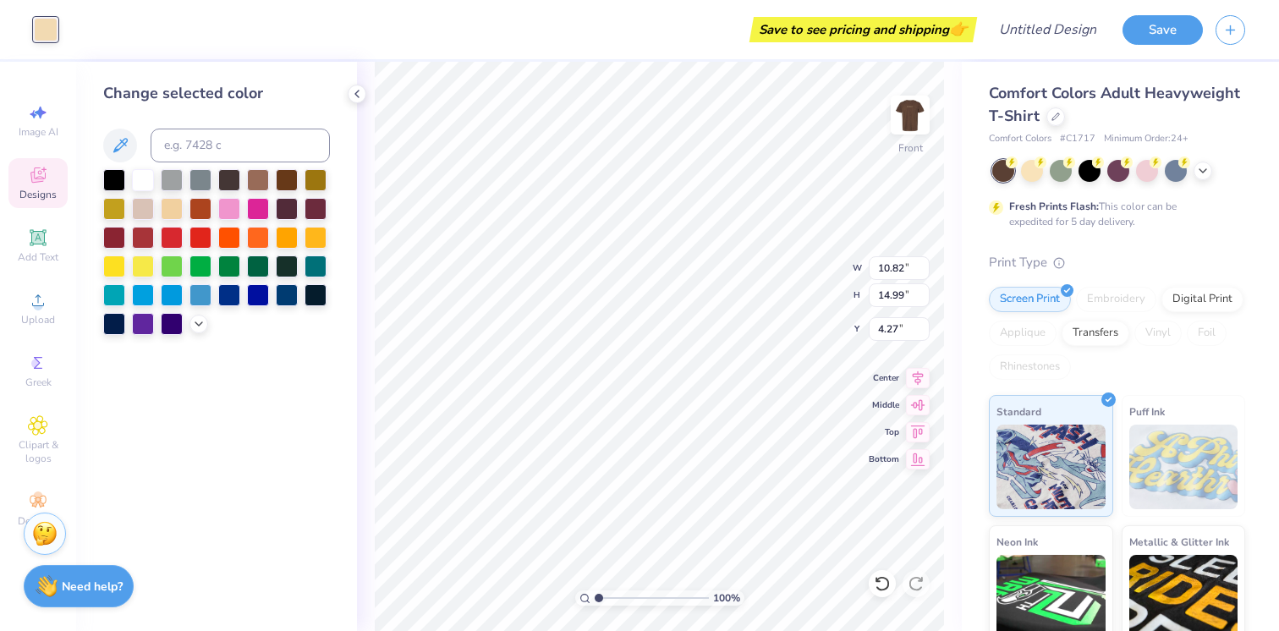
click at [254, 183] on div at bounding box center [258, 180] width 22 height 22
click at [200, 327] on icon at bounding box center [199, 322] width 14 height 14
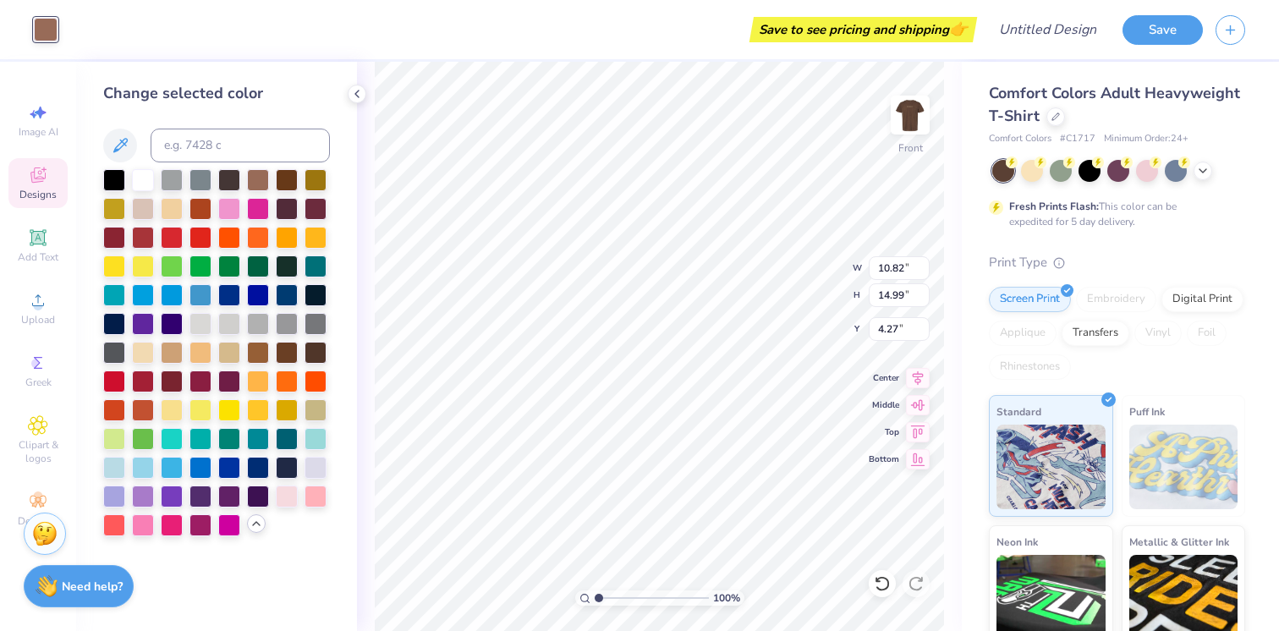
type input "10.71"
type input "8.99"
type input "7.04"
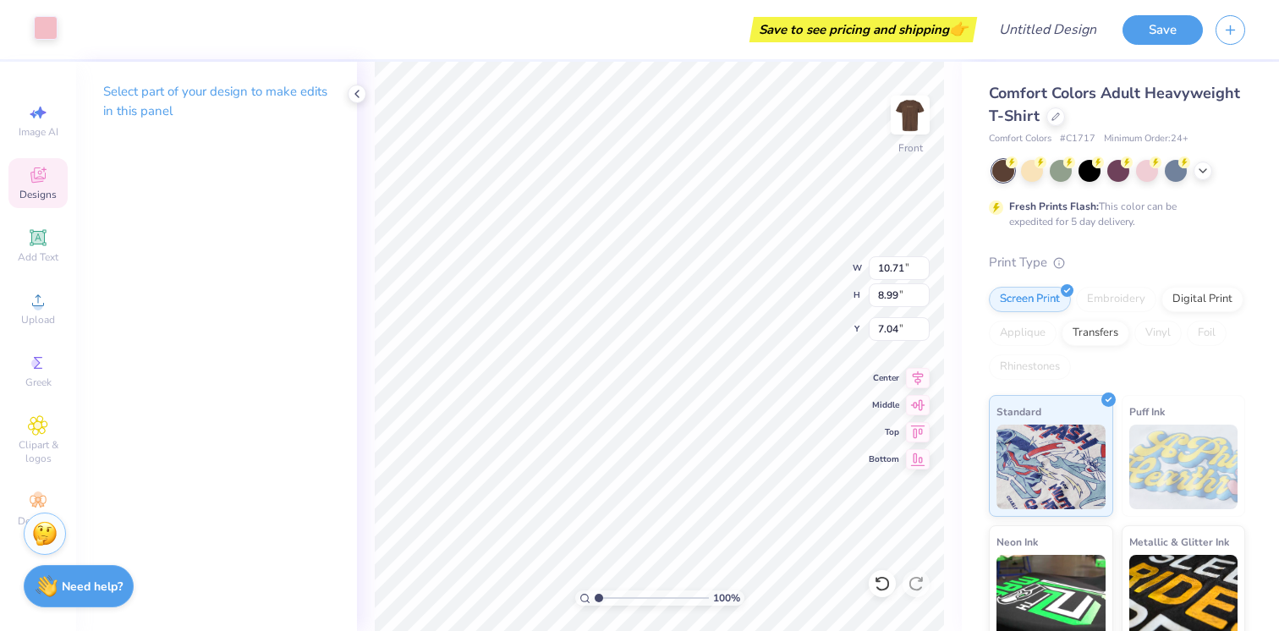
click at [47, 36] on div at bounding box center [46, 28] width 24 height 24
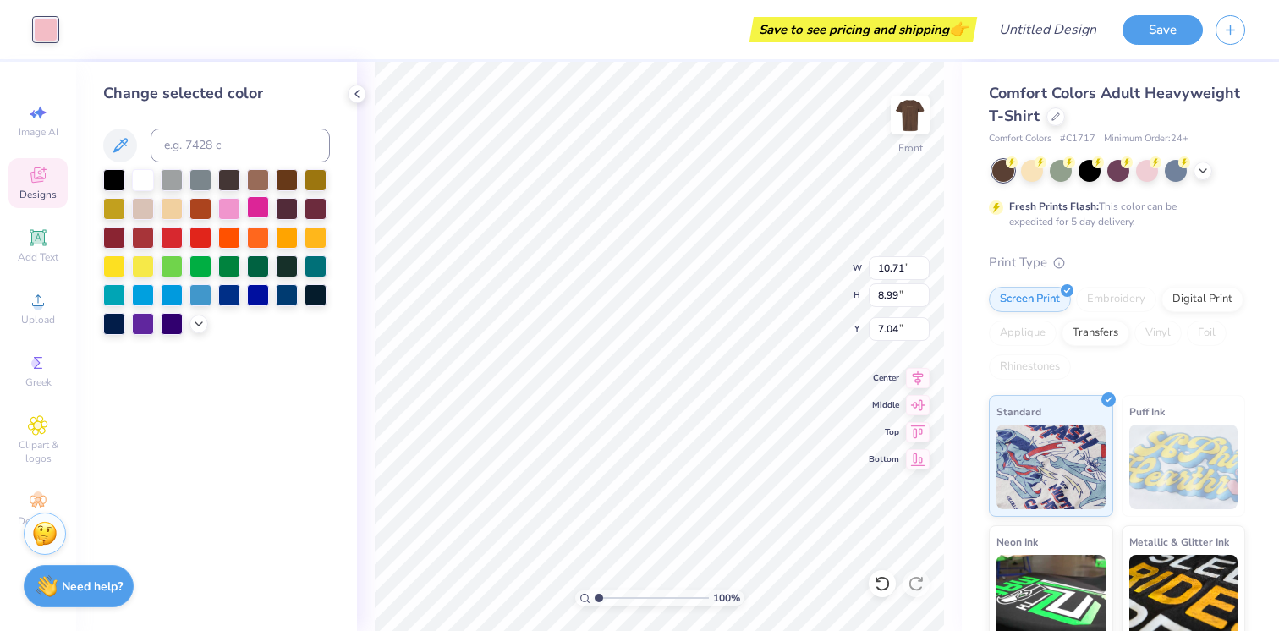
click at [254, 210] on div at bounding box center [258, 207] width 22 height 22
type input "9.54"
type input "9.79"
type input "6.48"
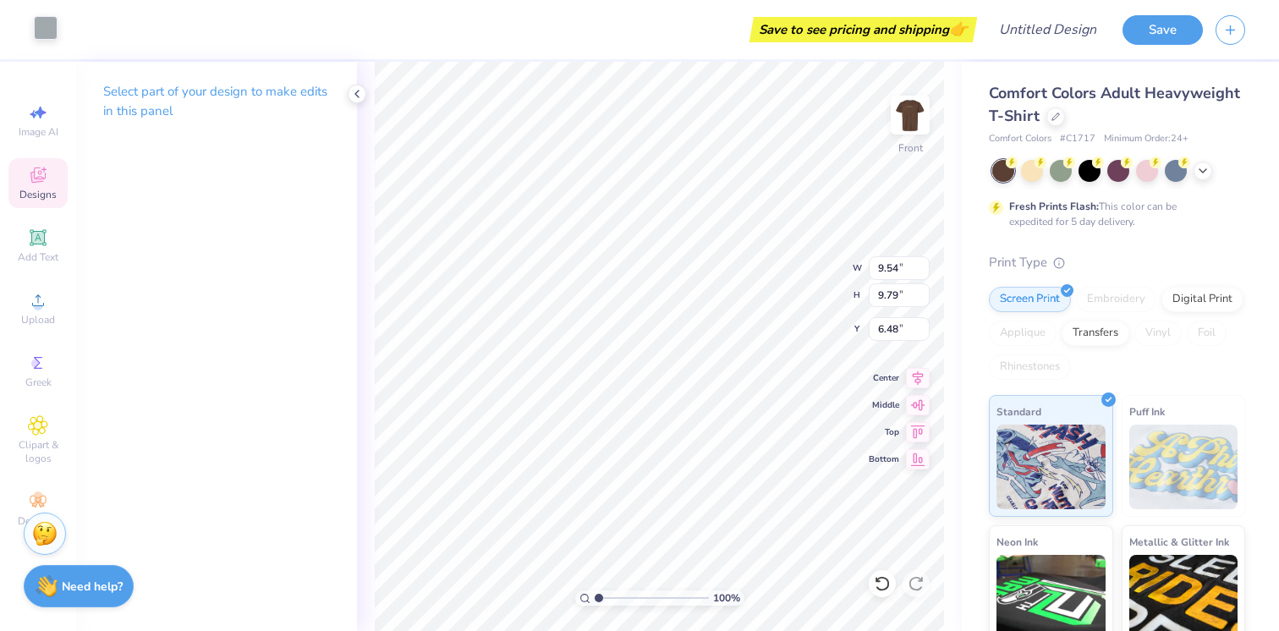
click at [45, 30] on div at bounding box center [46, 28] width 24 height 24
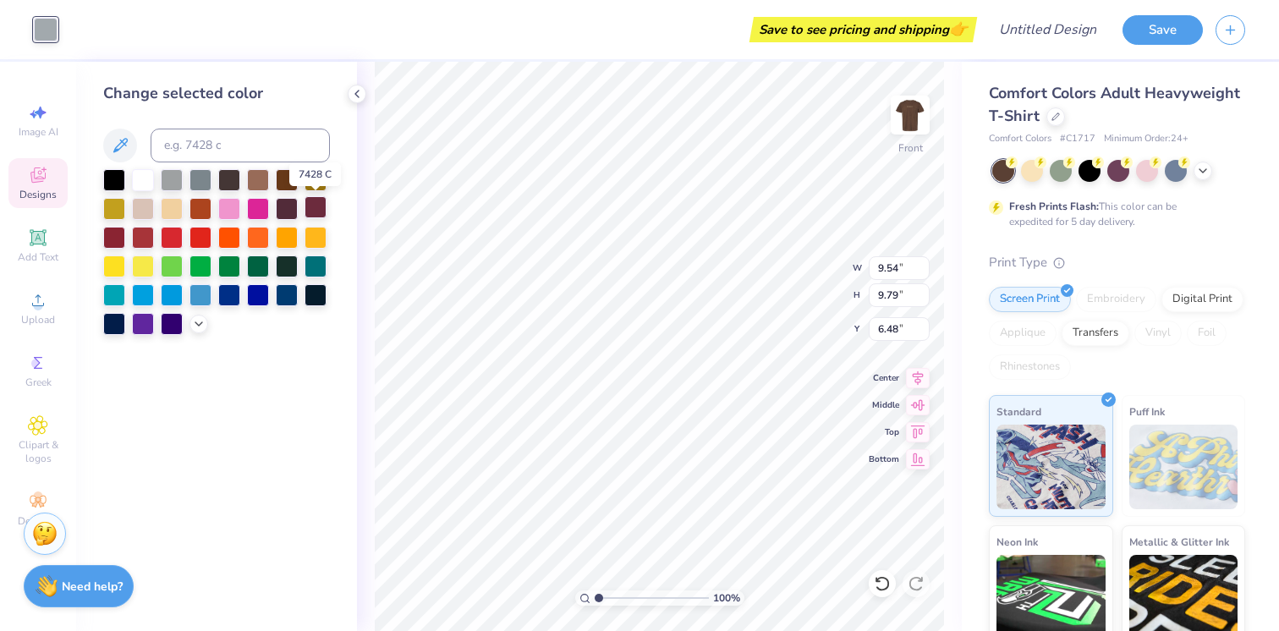
click at [314, 208] on div at bounding box center [315, 207] width 22 height 22
type input "10.82"
type input "14.99"
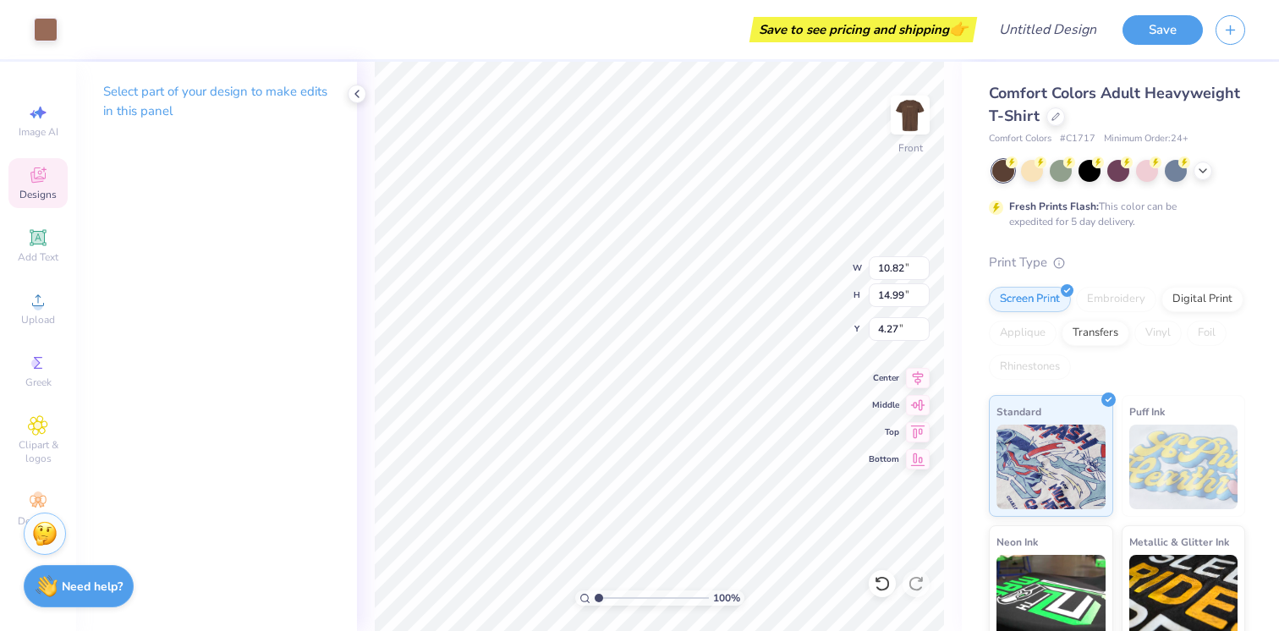
type input "4.26"
click at [52, 24] on div at bounding box center [46, 28] width 24 height 24
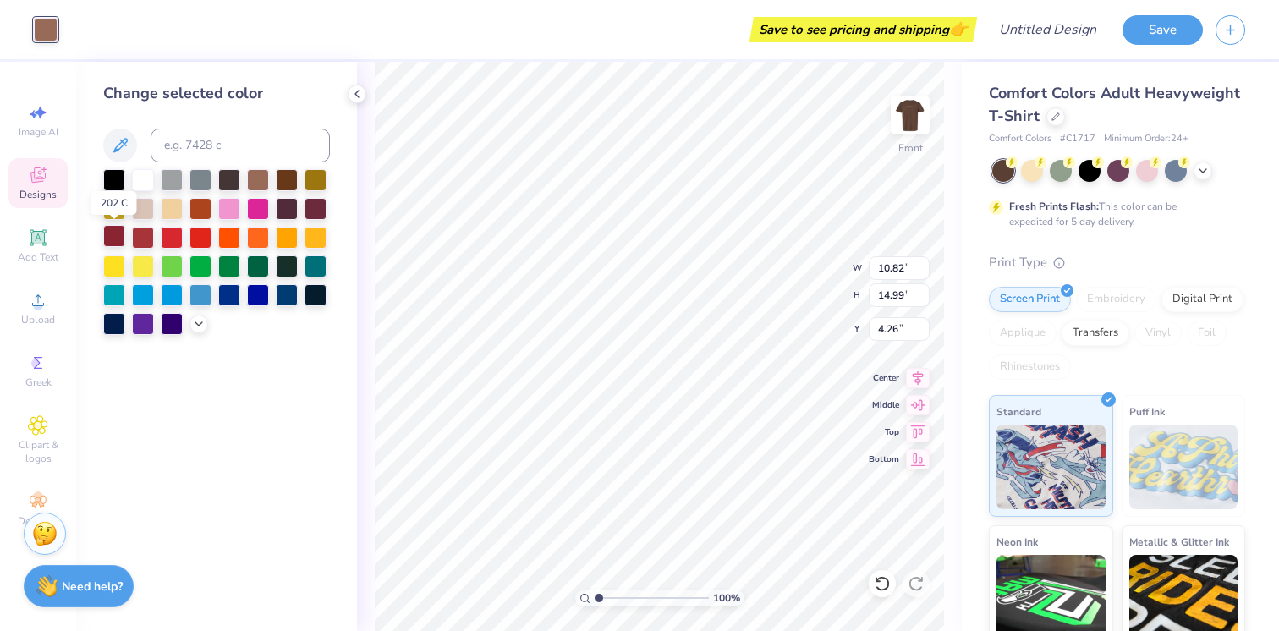
click at [112, 235] on div at bounding box center [114, 236] width 22 height 22
click at [320, 213] on div at bounding box center [315, 207] width 22 height 22
click at [285, 202] on div at bounding box center [287, 207] width 22 height 22
click at [226, 205] on div at bounding box center [229, 207] width 22 height 22
click at [259, 209] on div at bounding box center [258, 207] width 22 height 22
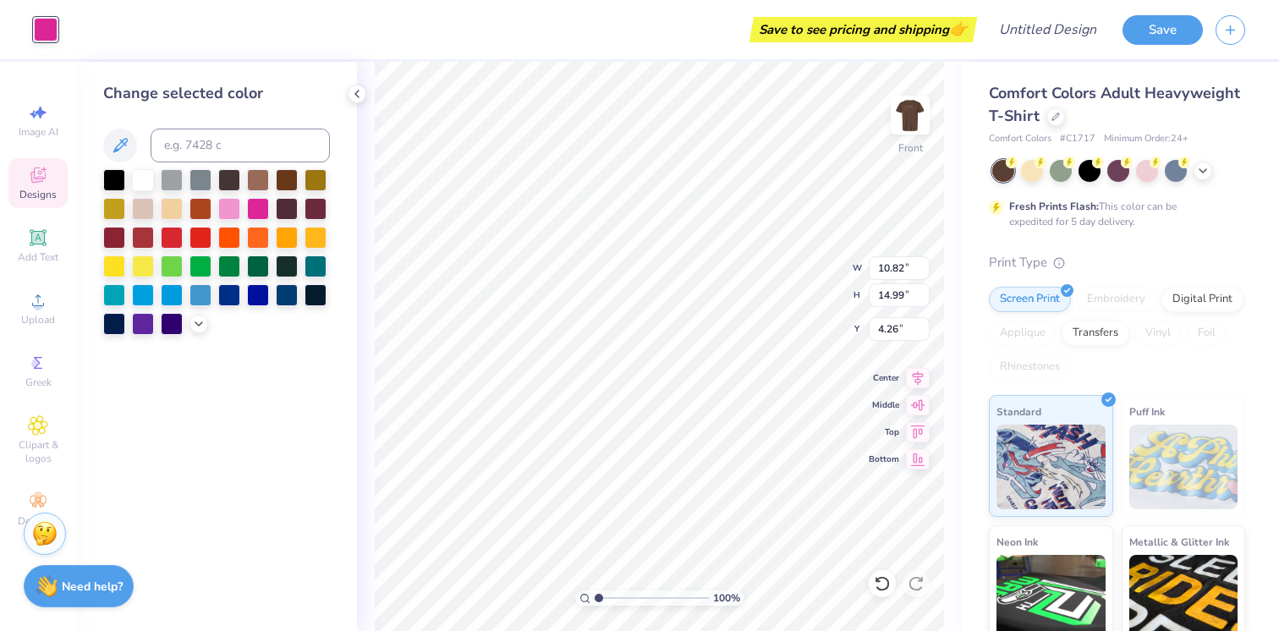
type input "10.71"
type input "8.99"
type input "7.04"
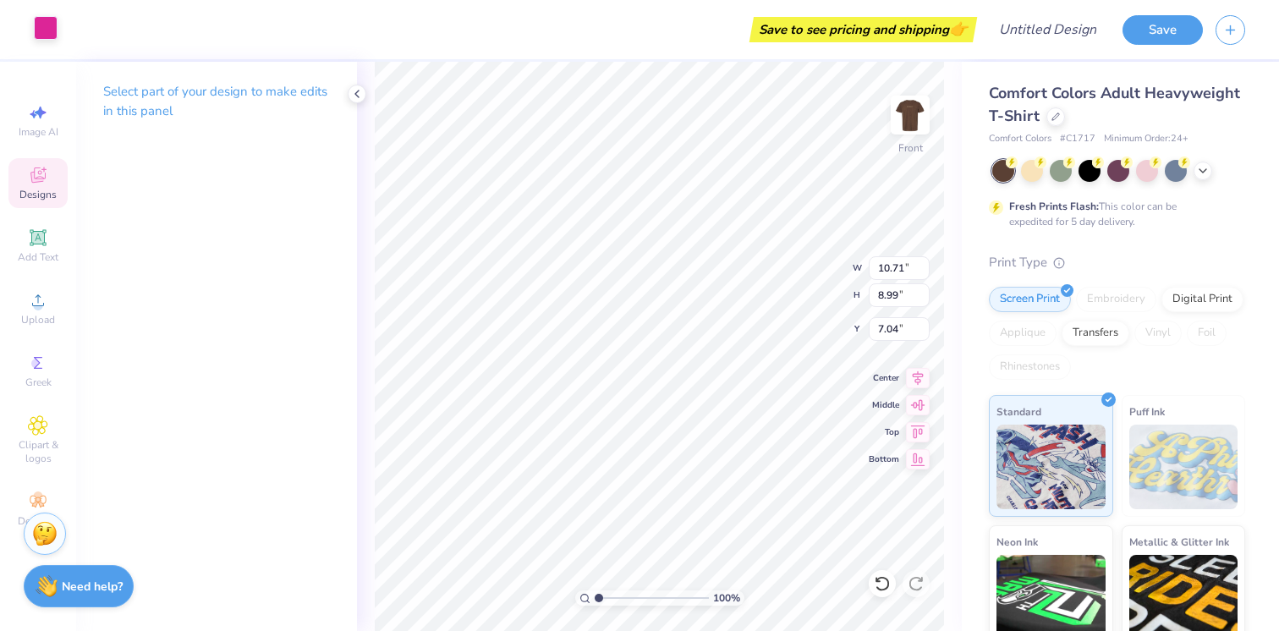
click at [46, 27] on div at bounding box center [46, 28] width 24 height 24
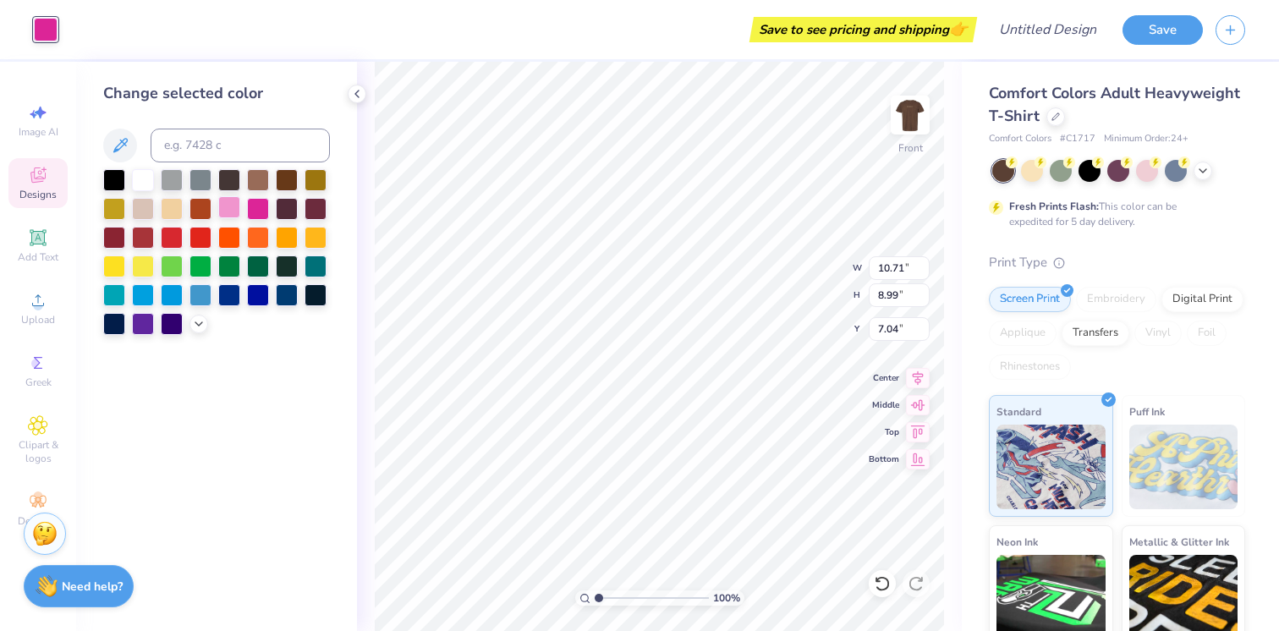
click at [232, 207] on div at bounding box center [229, 207] width 22 height 22
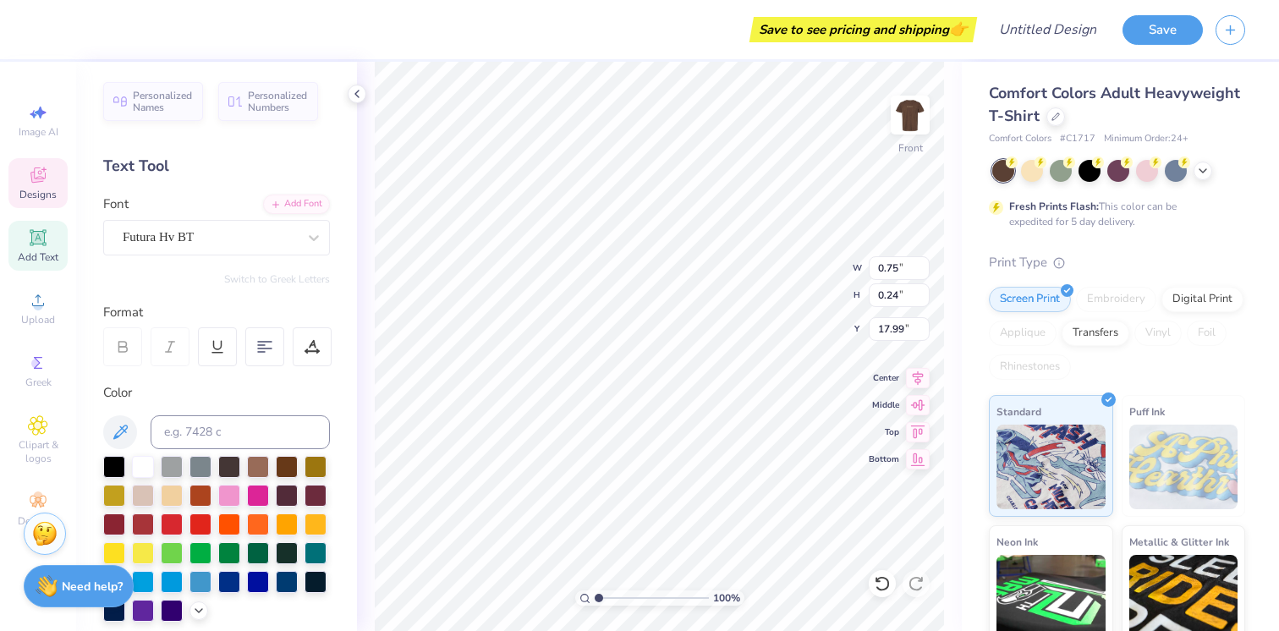
type input "3.80"
type input "0.58"
type input "17.65"
click at [922, 263] on input "3.81" at bounding box center [899, 268] width 61 height 24
click at [922, 266] on input "3.82" at bounding box center [899, 268] width 61 height 24
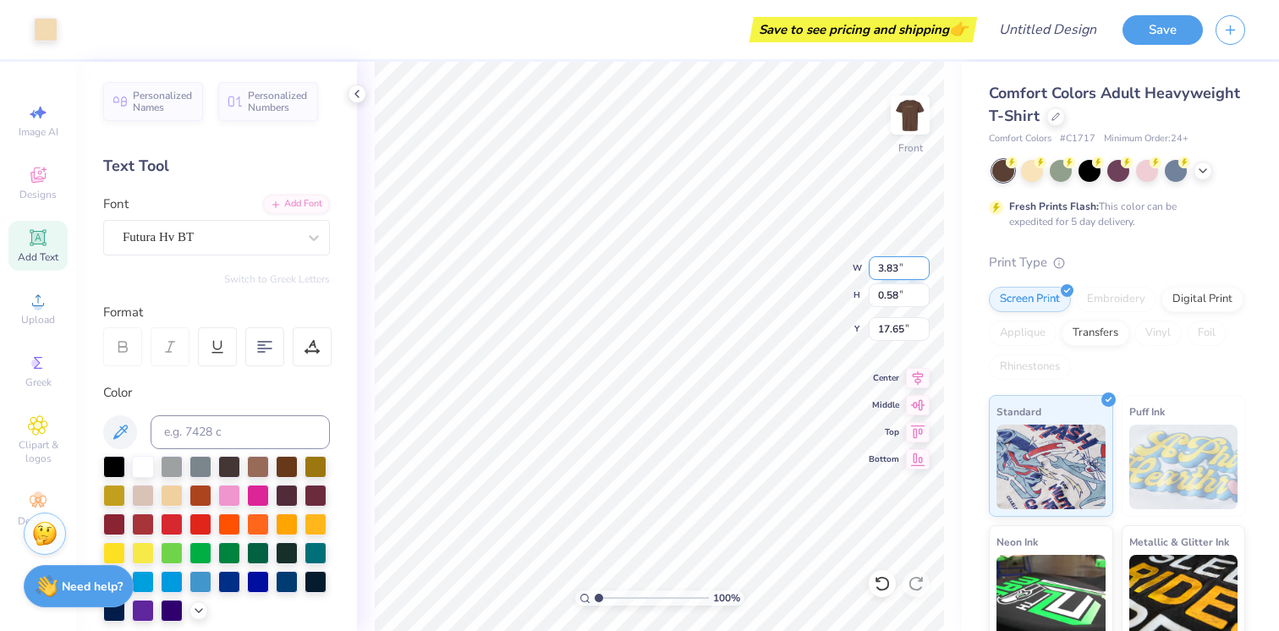
click at [922, 266] on input "3.83" at bounding box center [899, 268] width 61 height 24
click at [922, 266] on input "3.84" at bounding box center [899, 268] width 61 height 24
click at [922, 266] on input "3.85" at bounding box center [899, 268] width 61 height 24
click at [922, 266] on input "3.86" at bounding box center [899, 268] width 61 height 24
click at [922, 266] on input "3.87" at bounding box center [899, 268] width 61 height 24
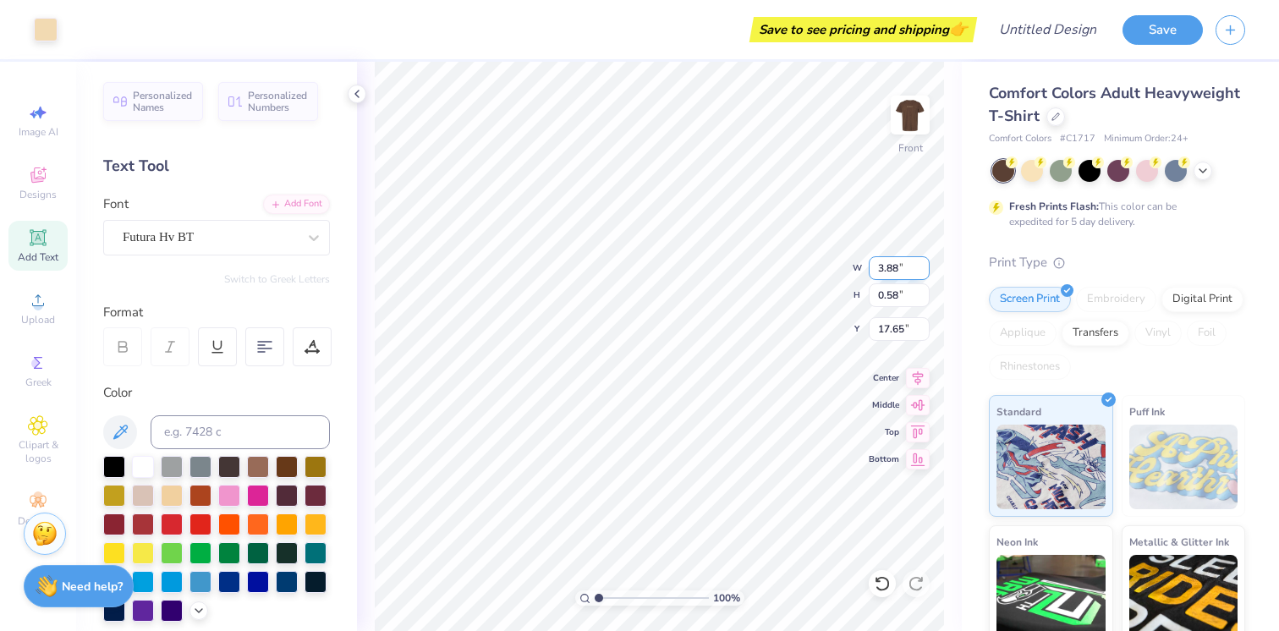
click at [922, 266] on input "3.88" at bounding box center [899, 268] width 61 height 24
click at [922, 266] on input "3.89" at bounding box center [899, 268] width 61 height 24
click at [922, 266] on input "3.9" at bounding box center [899, 268] width 61 height 24
click at [922, 266] on input "3.91" at bounding box center [899, 268] width 61 height 24
click at [922, 266] on input "3.92" at bounding box center [899, 268] width 61 height 24
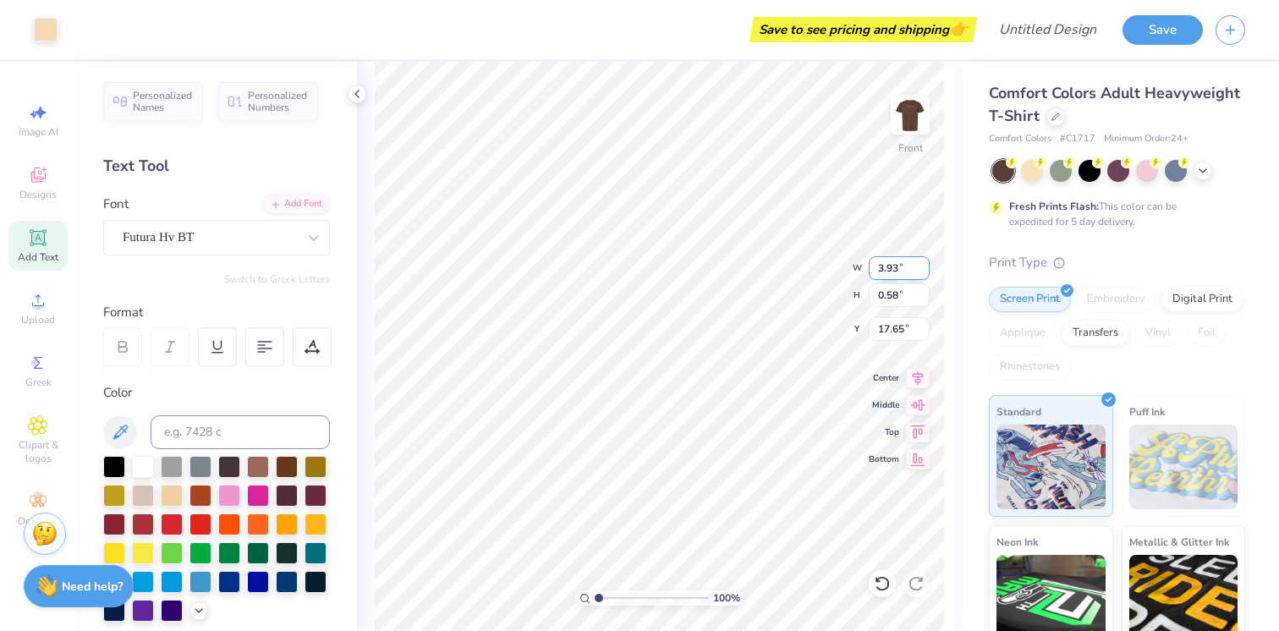
click at [922, 266] on input "3.93" at bounding box center [899, 268] width 61 height 24
click at [922, 266] on input "3.94" at bounding box center [899, 268] width 61 height 24
click at [922, 266] on input "3.95" at bounding box center [899, 268] width 61 height 24
click at [922, 266] on input "3.96" at bounding box center [899, 268] width 61 height 24
click at [922, 266] on input "3.97" at bounding box center [899, 268] width 61 height 24
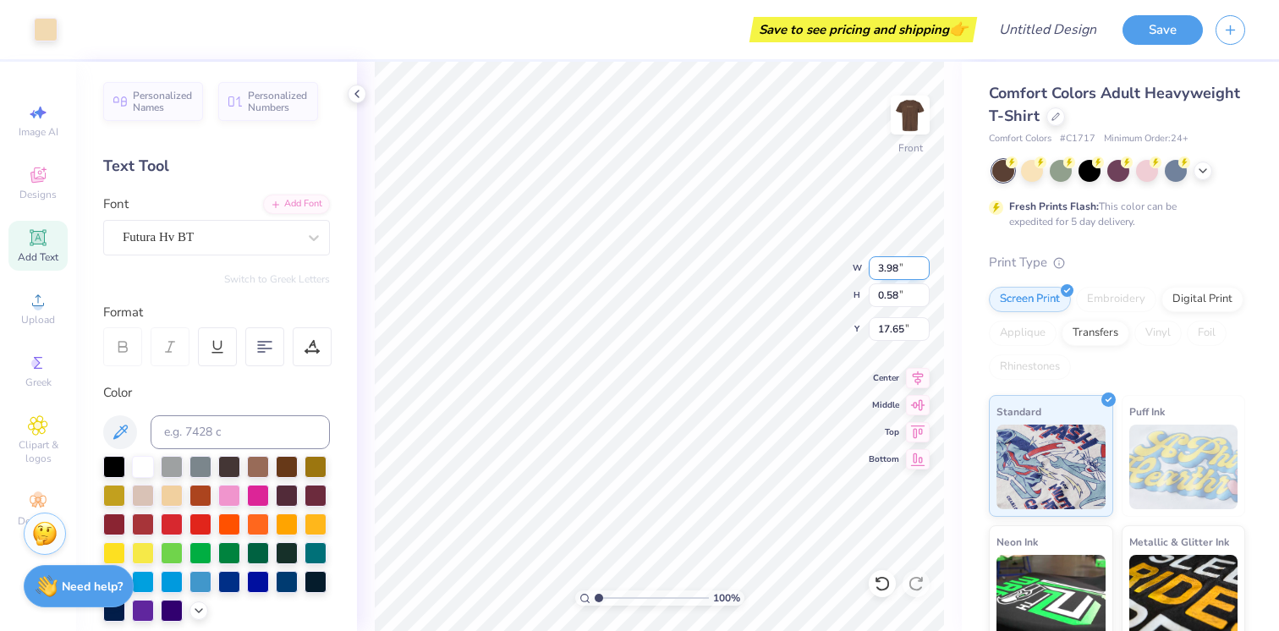
click at [922, 266] on input "3.98" at bounding box center [899, 268] width 61 height 24
click at [922, 266] on input "3.99" at bounding box center [899, 268] width 61 height 24
click at [922, 266] on input "4" at bounding box center [899, 268] width 61 height 24
click at [922, 266] on input "4.01" at bounding box center [899, 268] width 61 height 24
type input "4.02"
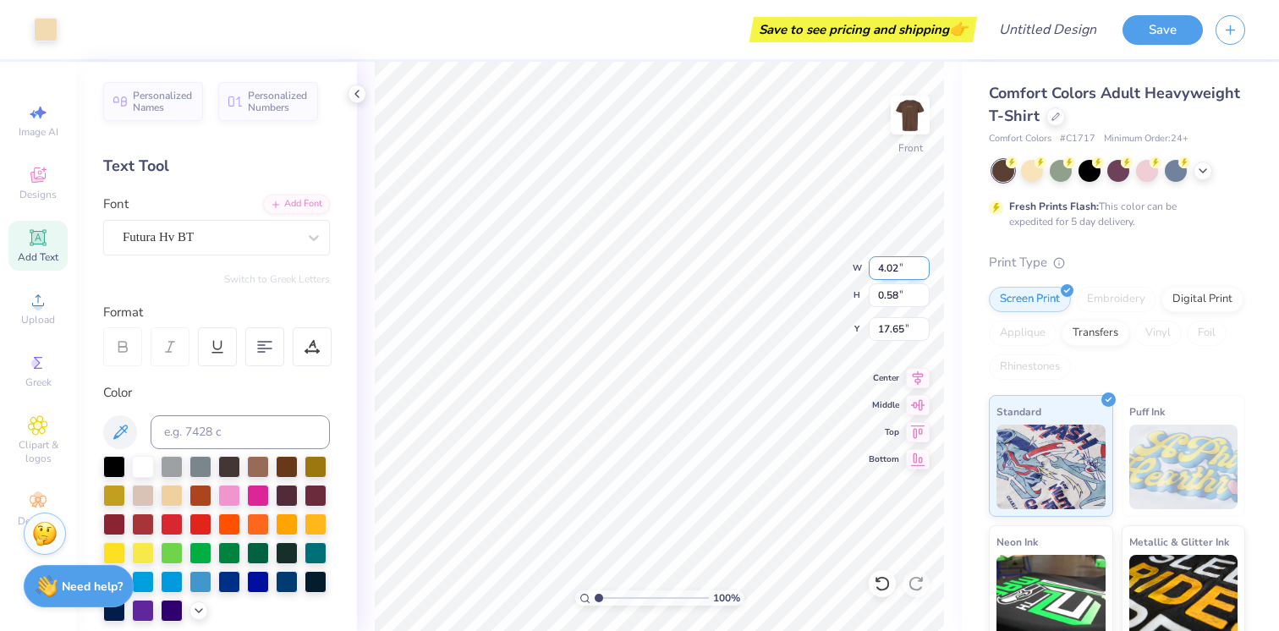
click at [922, 266] on input "4.02" at bounding box center [899, 268] width 61 height 24
click at [920, 292] on input "0.59" at bounding box center [899, 295] width 61 height 24
click at [920, 292] on input "0.6" at bounding box center [899, 295] width 61 height 24
click at [920, 292] on input "0.61" at bounding box center [899, 295] width 61 height 24
click at [920, 292] on input "0.62" at bounding box center [899, 295] width 61 height 24
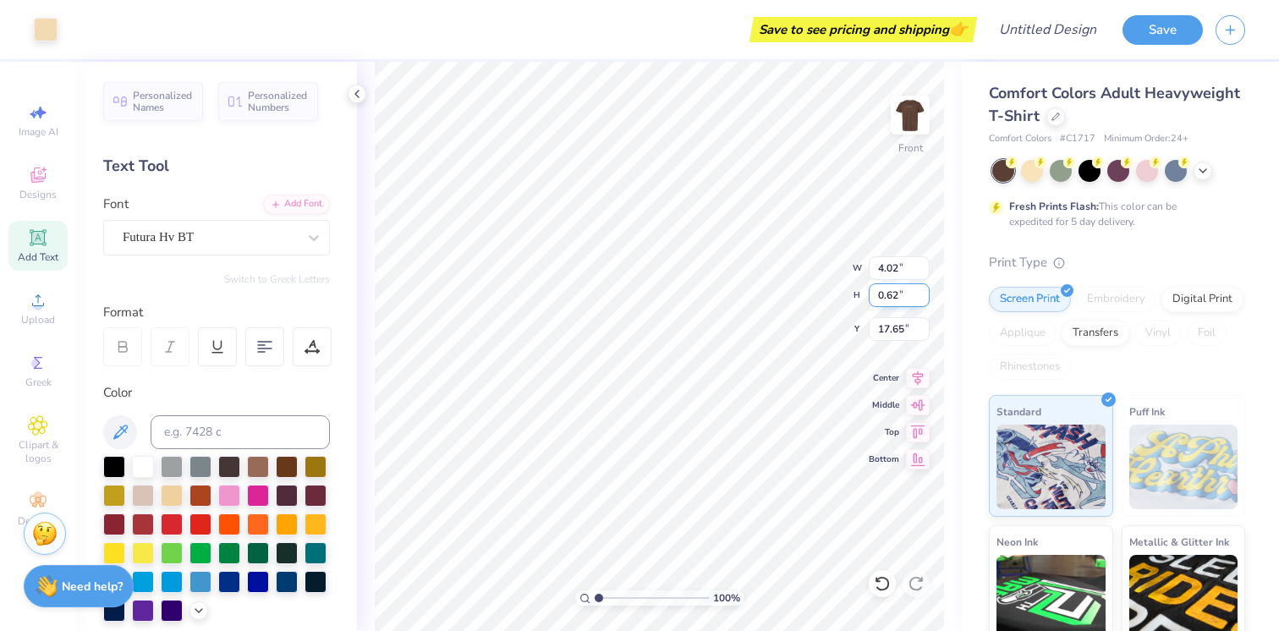
type input "0.63"
type input "17.63"
click at [920, 292] on input "0.63" at bounding box center [899, 295] width 61 height 24
click at [920, 292] on input "0.64" at bounding box center [899, 295] width 61 height 24
click at [920, 292] on input "0.65" at bounding box center [899, 295] width 61 height 24
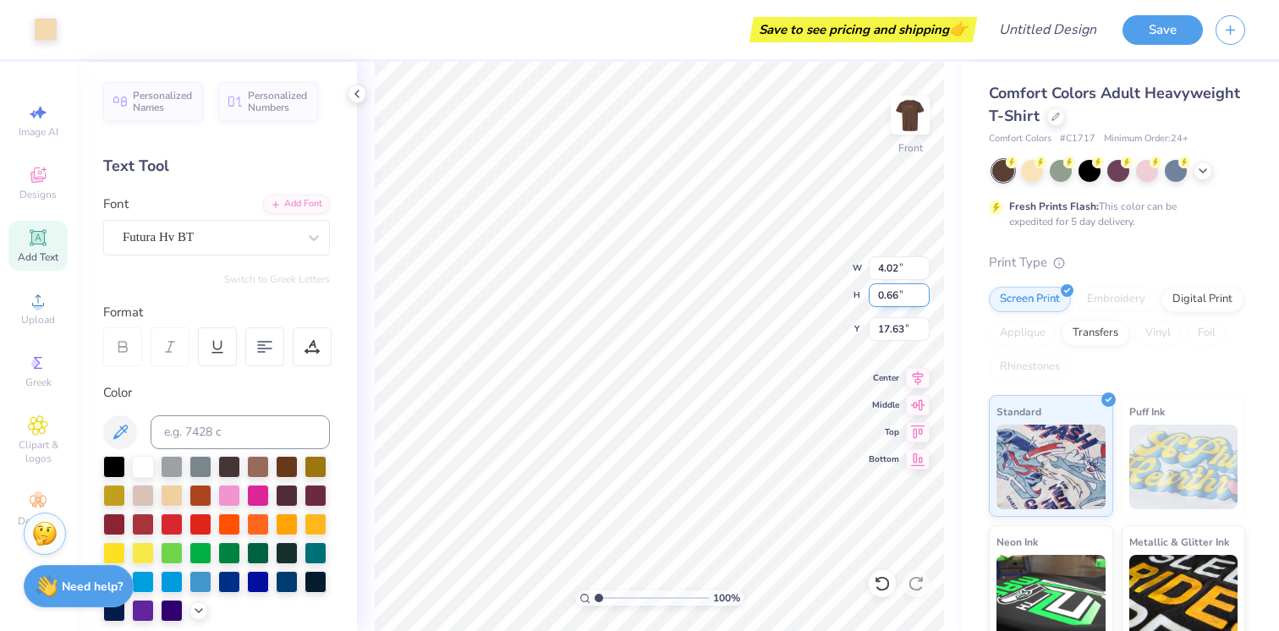
click at [920, 292] on input "0.66" at bounding box center [899, 295] width 61 height 24
click at [920, 292] on input "0.67" at bounding box center [899, 295] width 61 height 24
type input "0.68"
click at [920, 292] on input "0.68" at bounding box center [899, 295] width 61 height 24
type input "4.02"
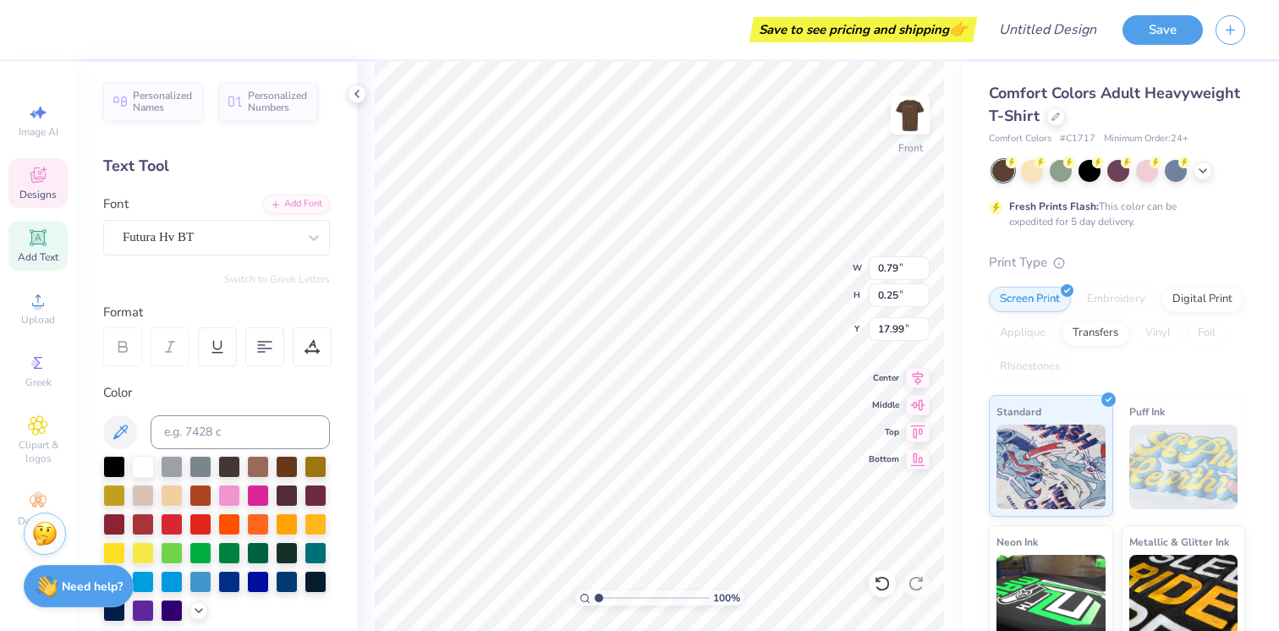
type input "0.61"
type input "17.63"
type input "4.47"
type input "1.56"
type input "16.69"
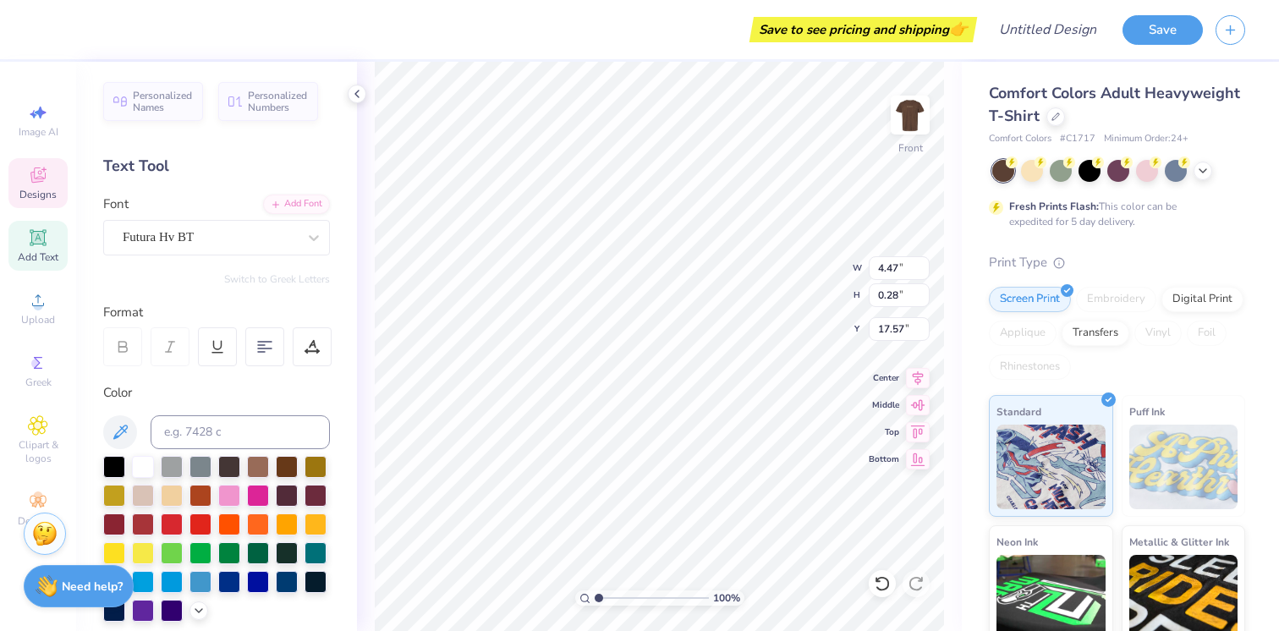
type textarea "B"
type textarea "[GEOGRAPHIC_DATA] [US_STATE]"
type input "17.85"
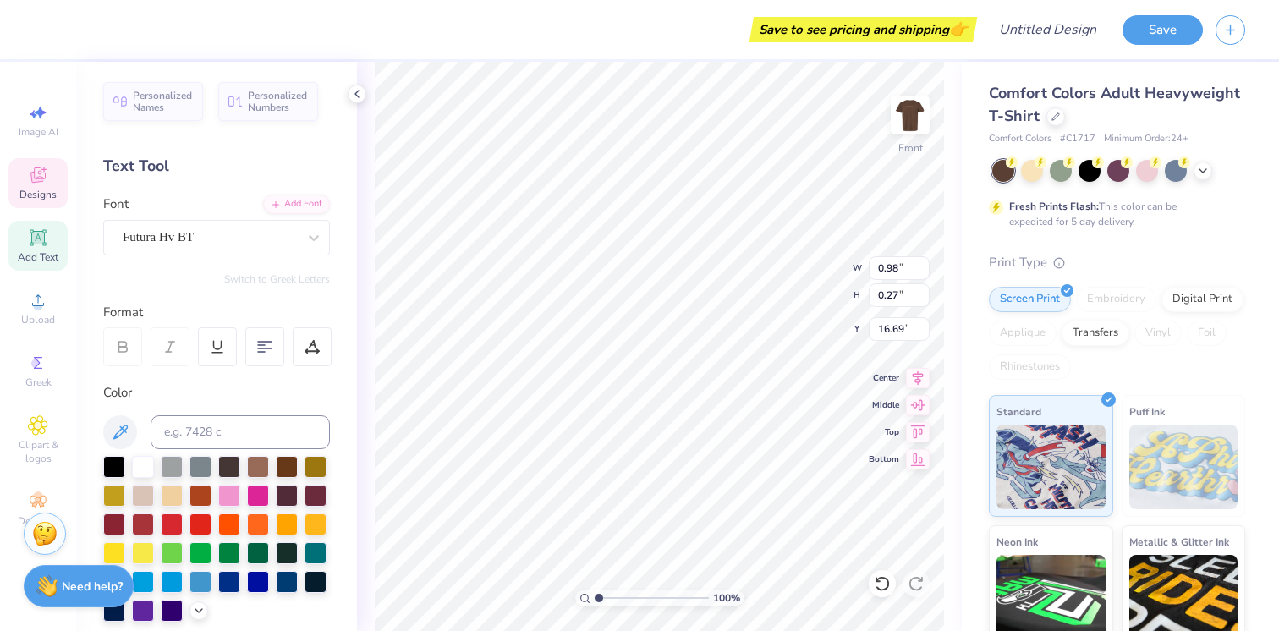
type textarea "ZETA TAU ALPHA"
type input "16.63"
type textarea "P"
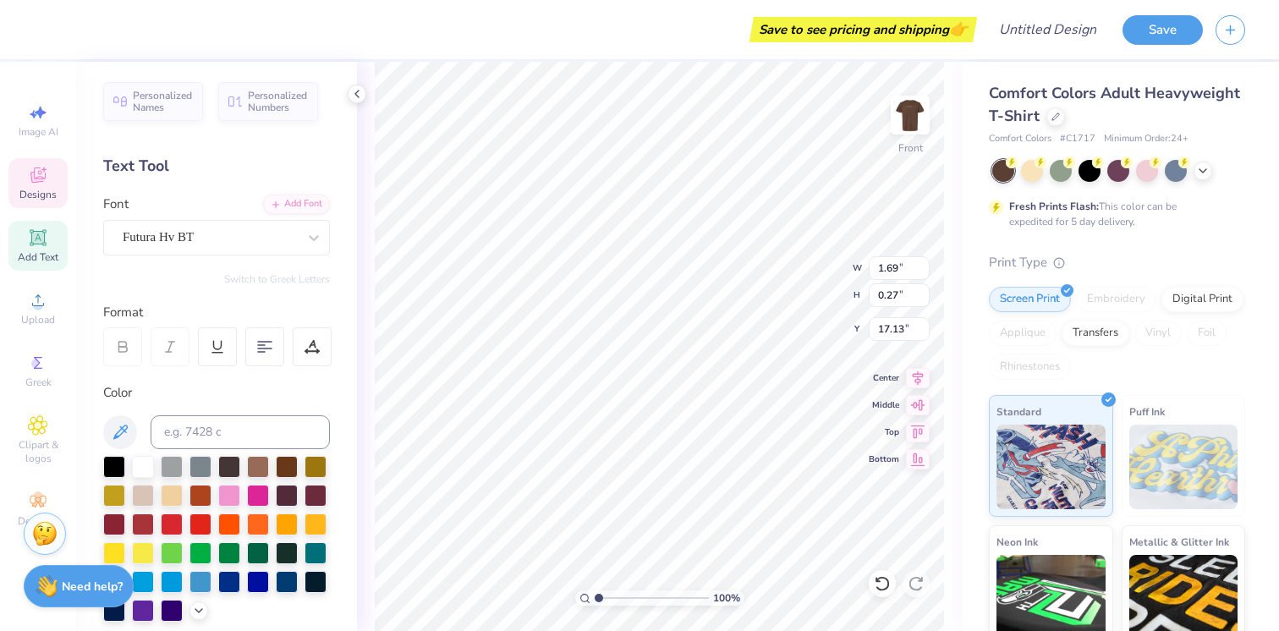
type textarea "DAD'S DAY"
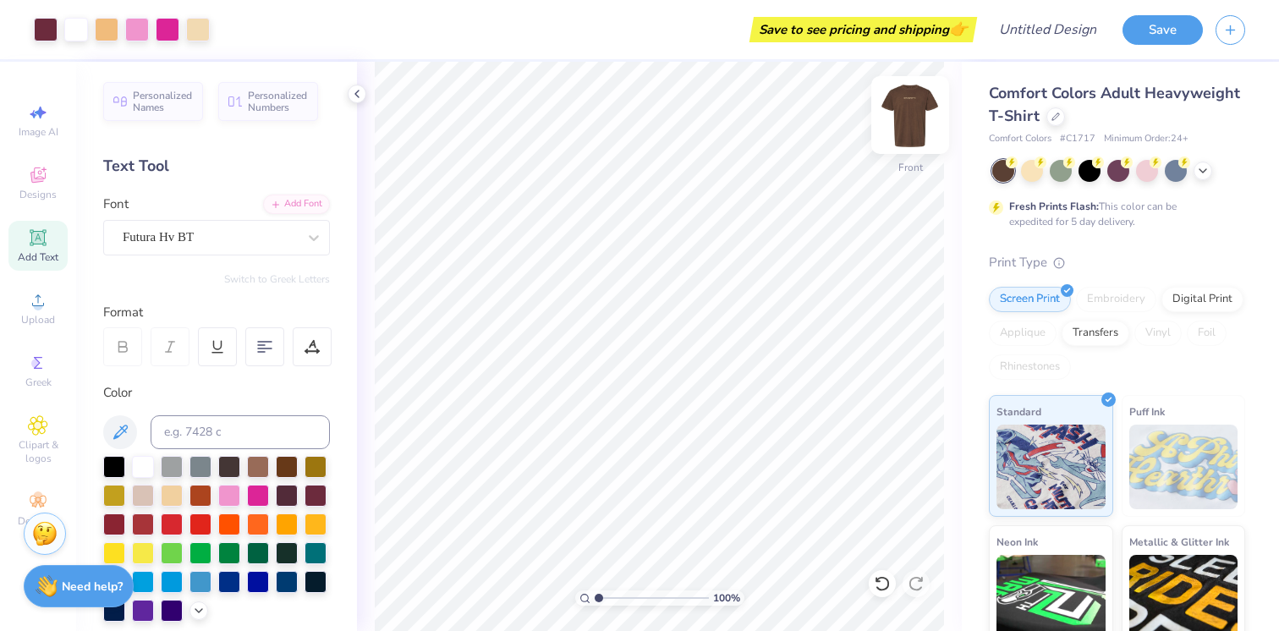
click at [899, 108] on img at bounding box center [910, 115] width 68 height 68
click at [908, 107] on img at bounding box center [910, 115] width 68 height 68
click at [908, 107] on img at bounding box center [910, 115] width 34 height 34
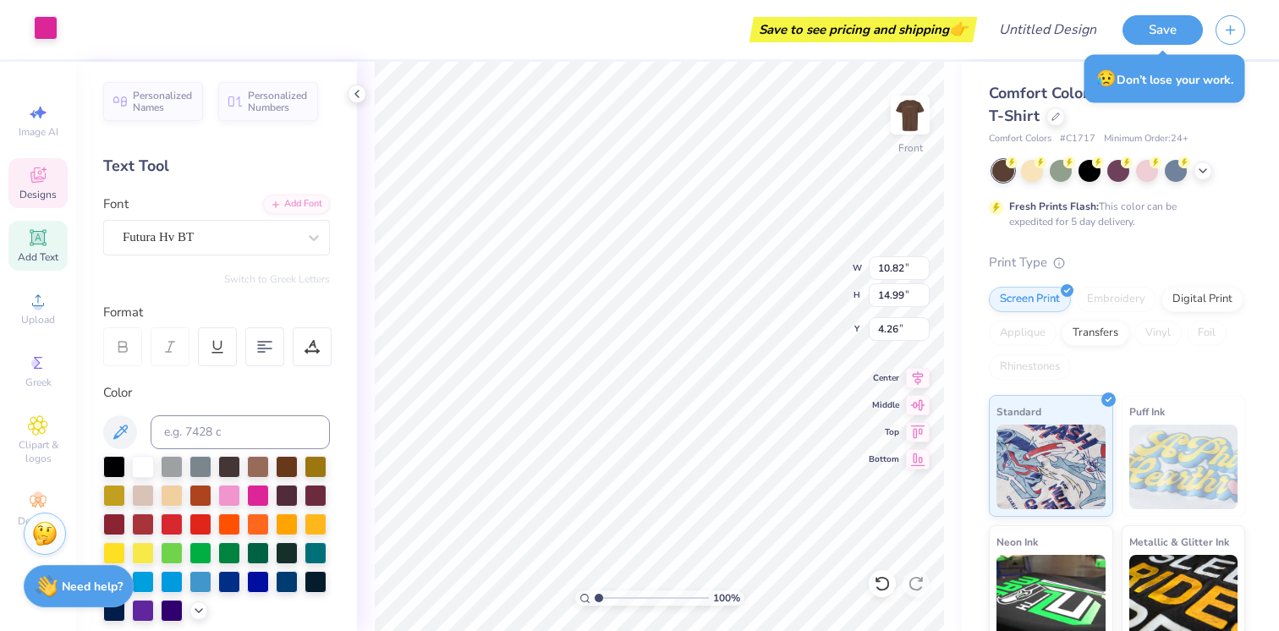
click at [39, 29] on div at bounding box center [46, 28] width 24 height 24
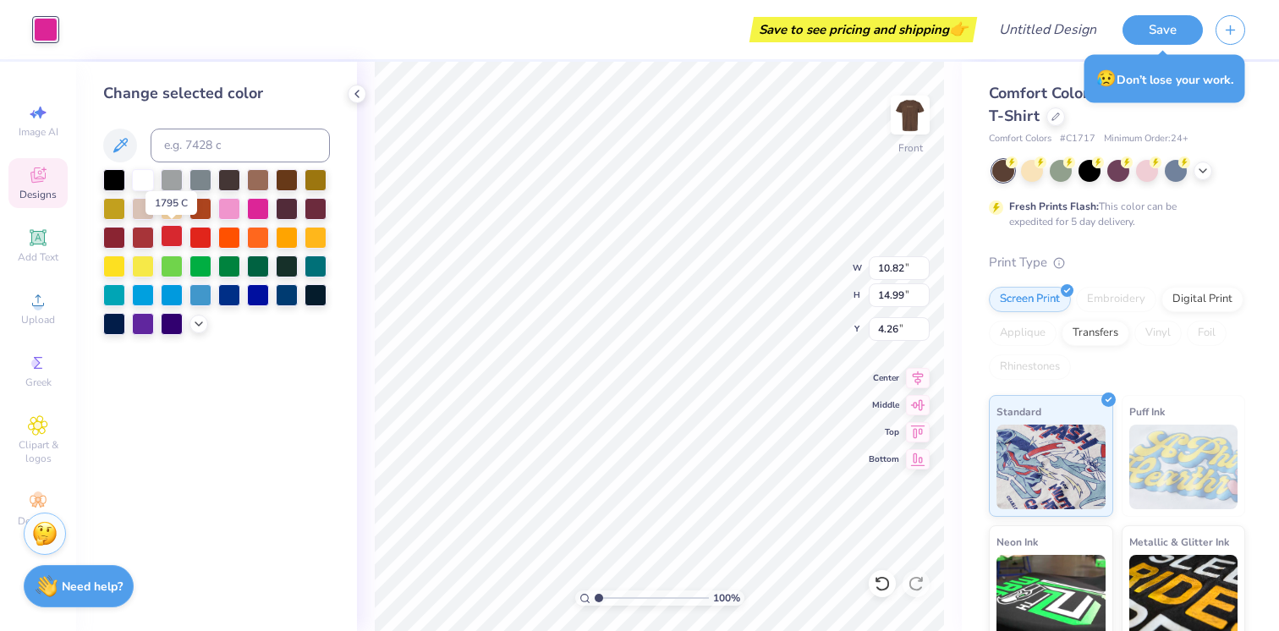
click at [174, 234] on div at bounding box center [172, 236] width 22 height 22
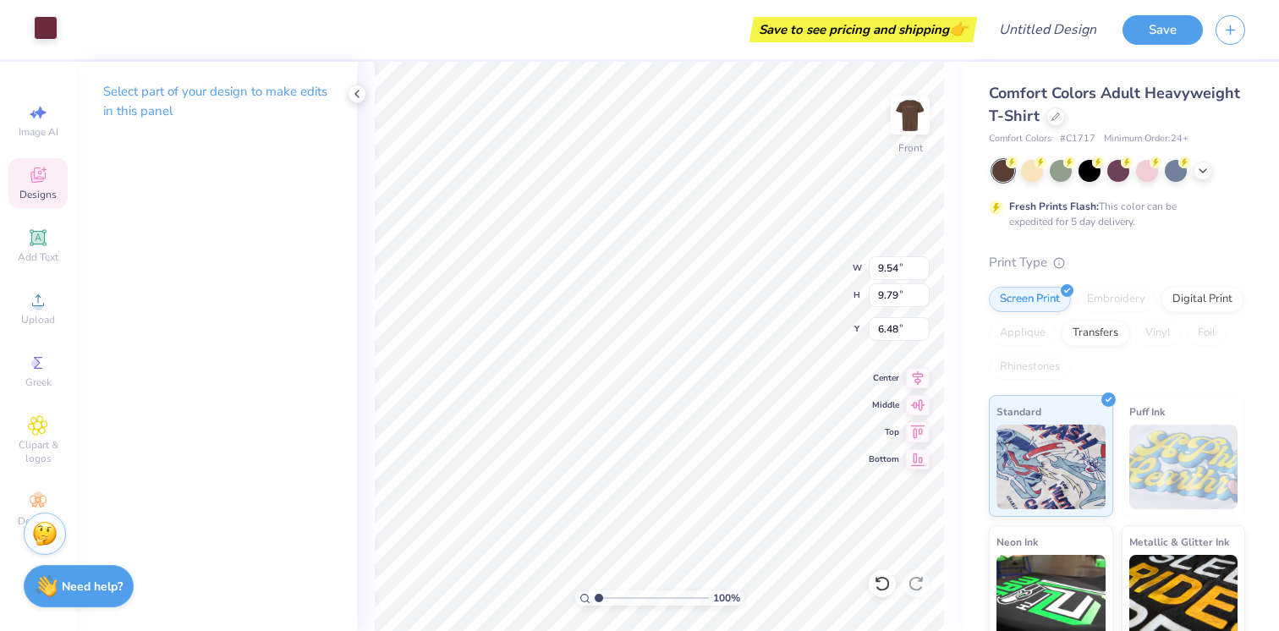
click at [46, 17] on div at bounding box center [46, 28] width 24 height 24
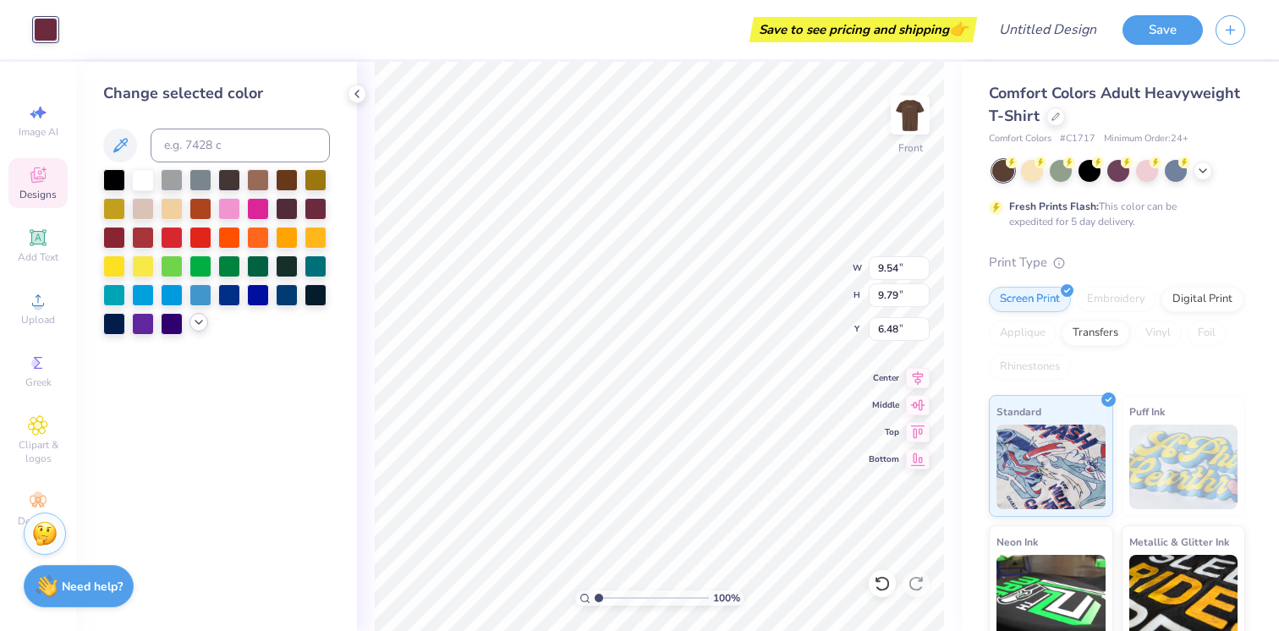
click at [195, 320] on icon at bounding box center [199, 322] width 14 height 14
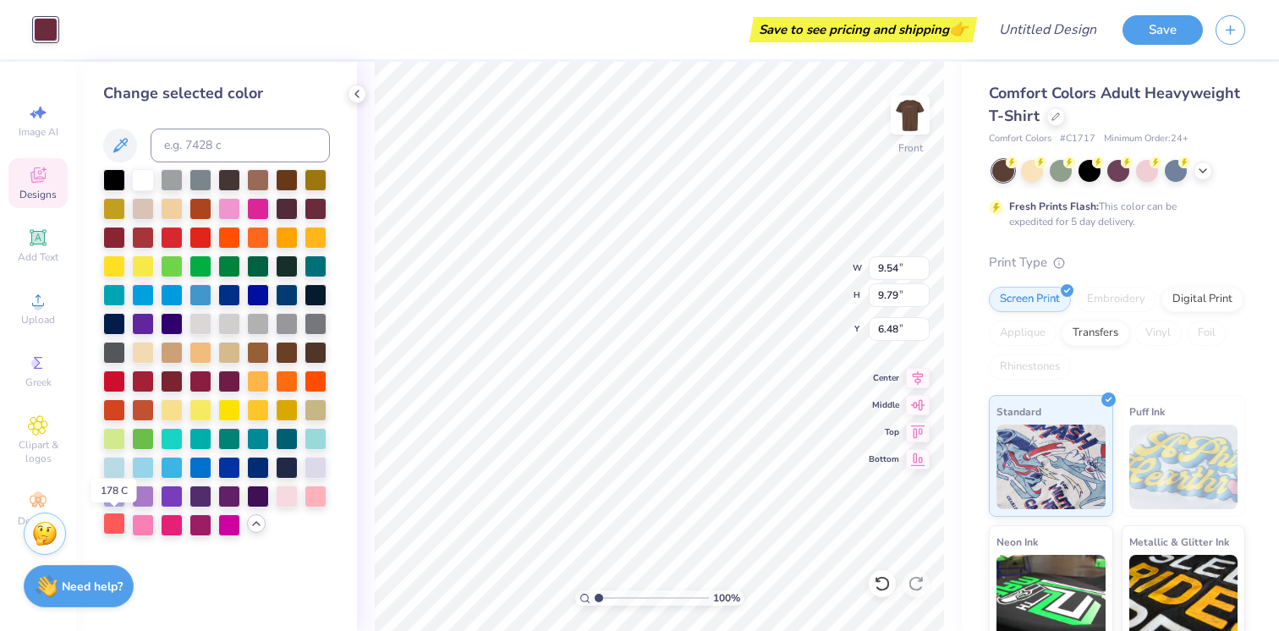
click at [117, 527] on div at bounding box center [114, 524] width 22 height 22
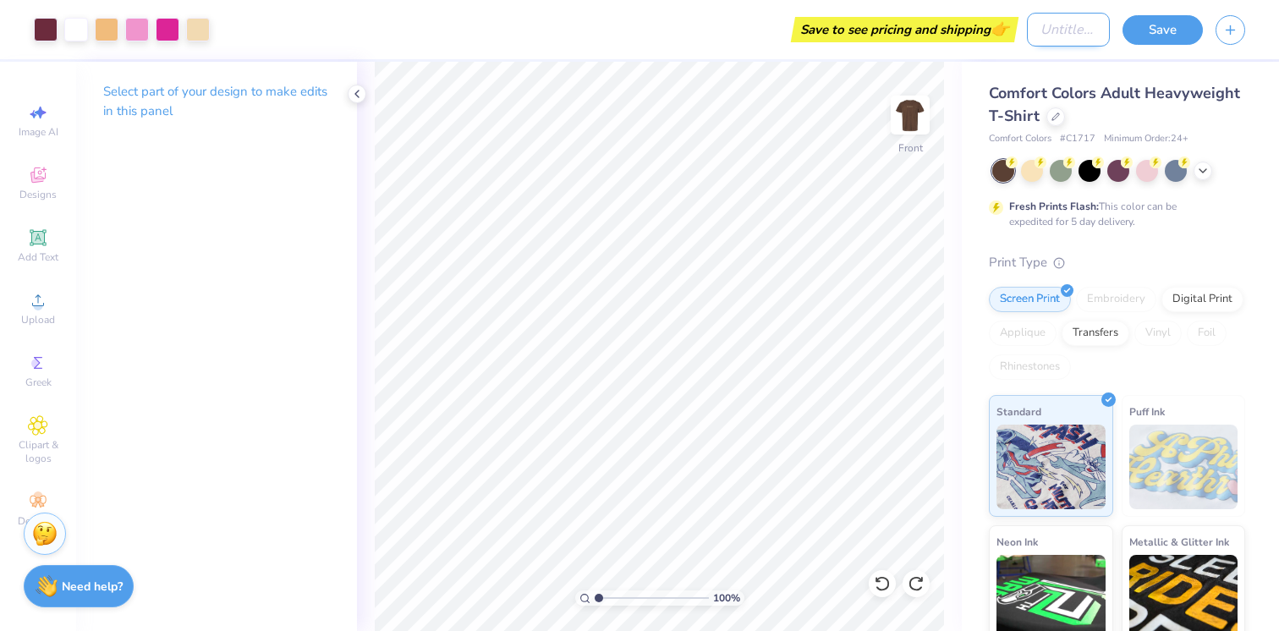
click at [1044, 29] on input "Design Title" at bounding box center [1068, 30] width 83 height 34
type input "DAD'S DAY"
click at [1165, 36] on button "Save" at bounding box center [1162, 28] width 80 height 30
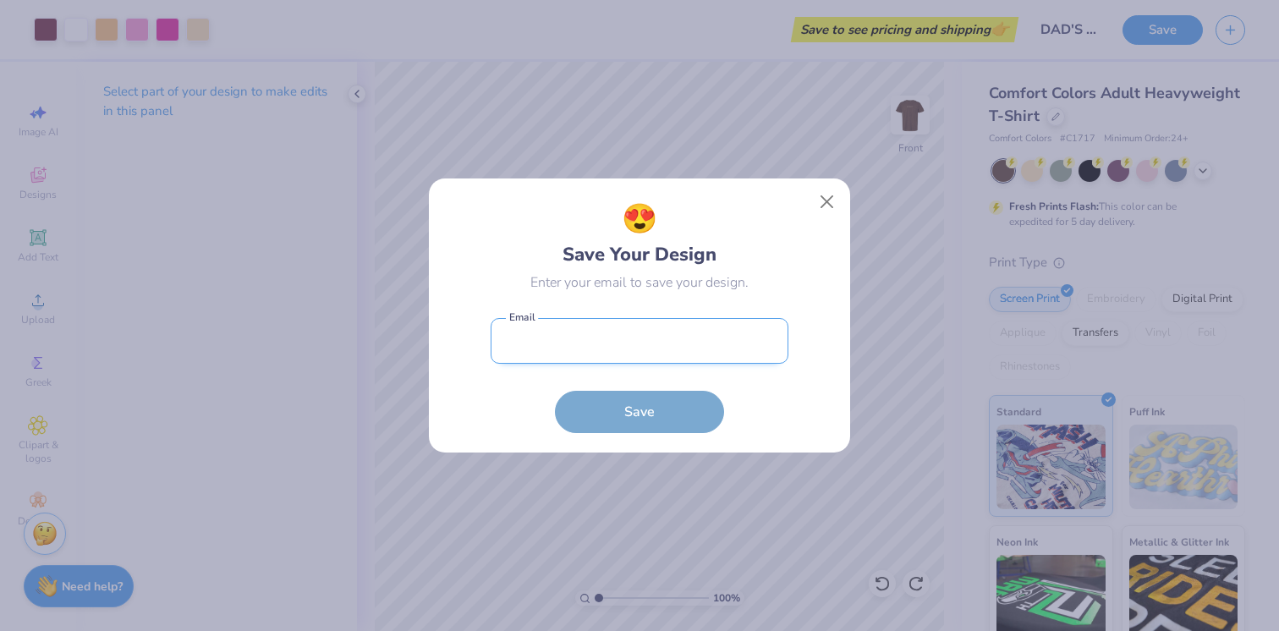
click at [633, 331] on input "email" at bounding box center [640, 341] width 298 height 47
type input "[EMAIL_ADDRESS][DOMAIN_NAME]"
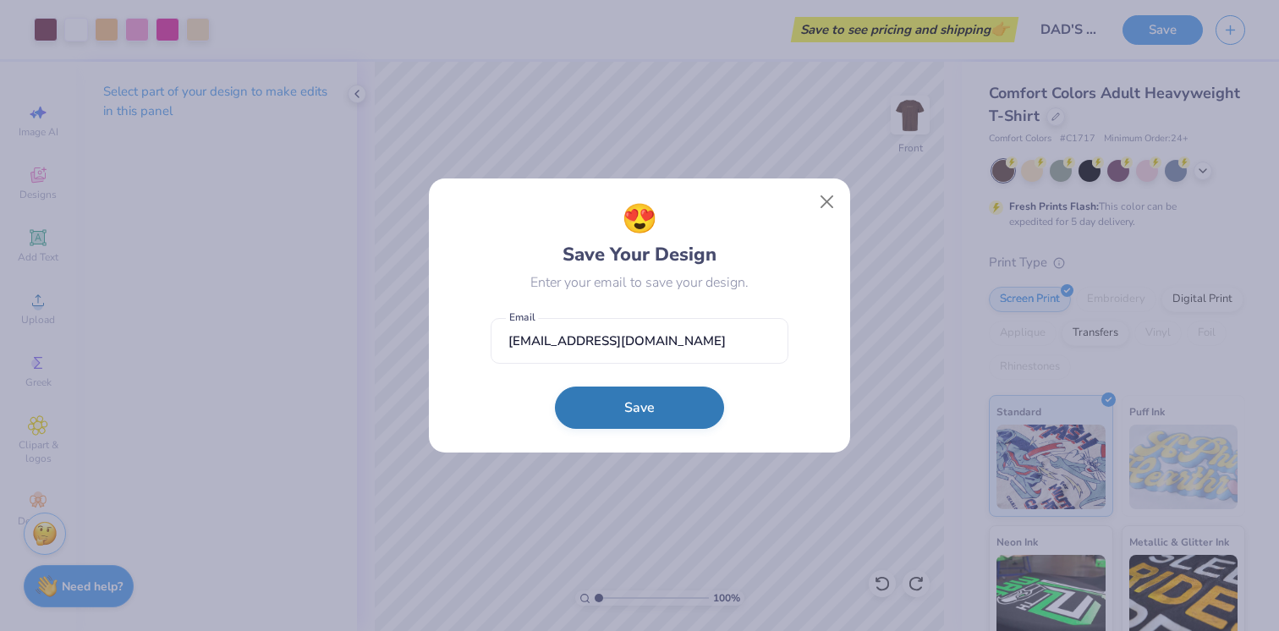
click at [607, 412] on button "Save" at bounding box center [639, 408] width 169 height 42
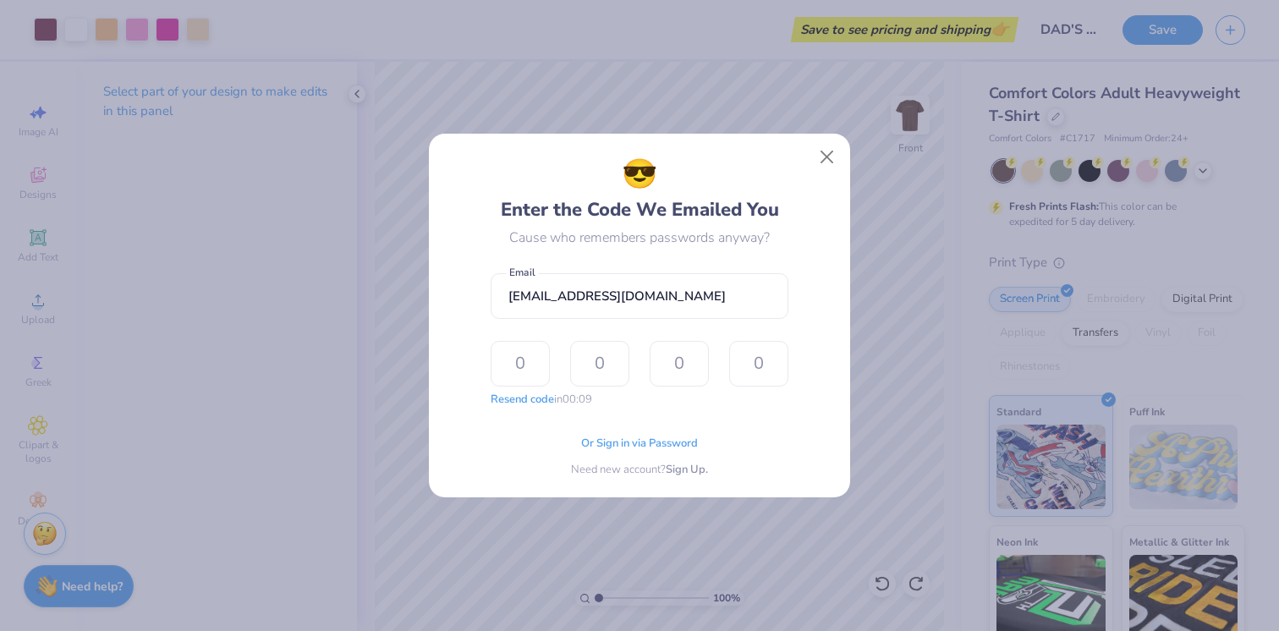
type input "5"
type input "3"
type input "0"
type input "4"
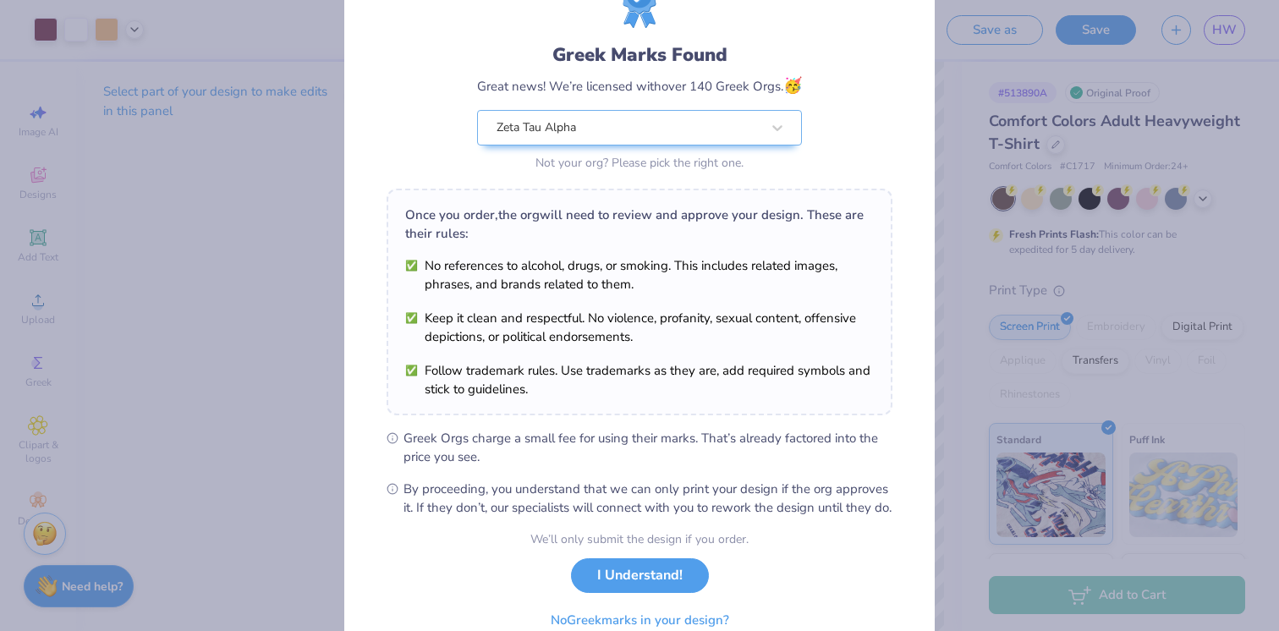
scroll to position [161, 0]
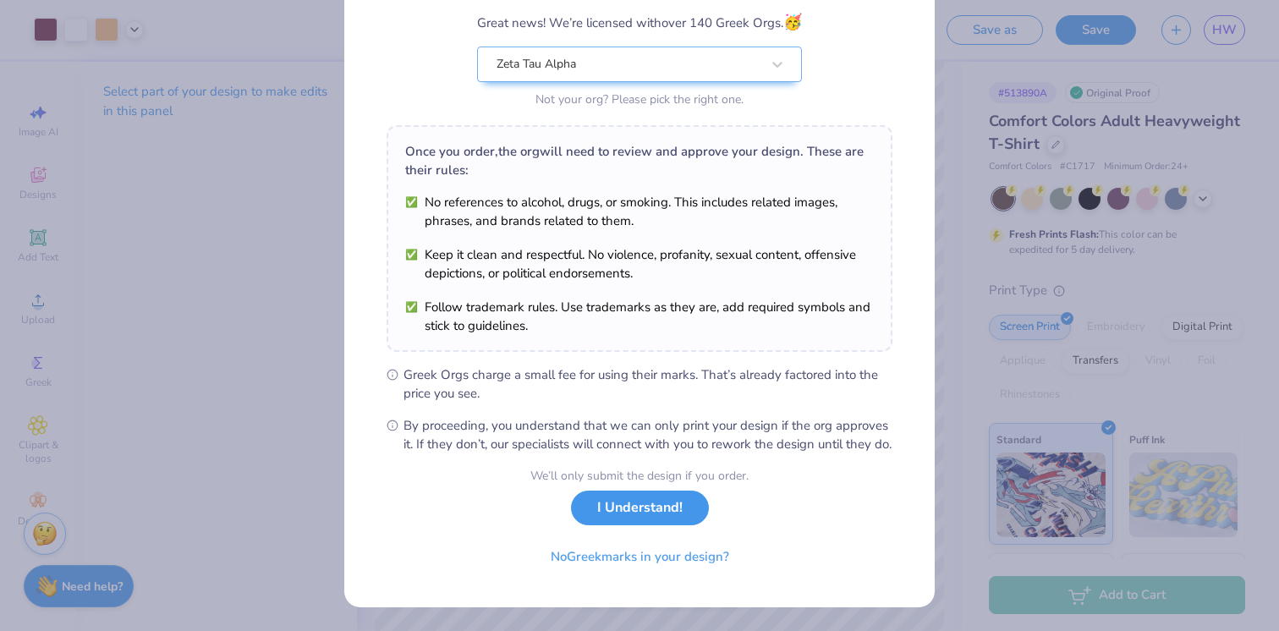
click at [608, 504] on button "I Understand!" at bounding box center [640, 508] width 138 height 35
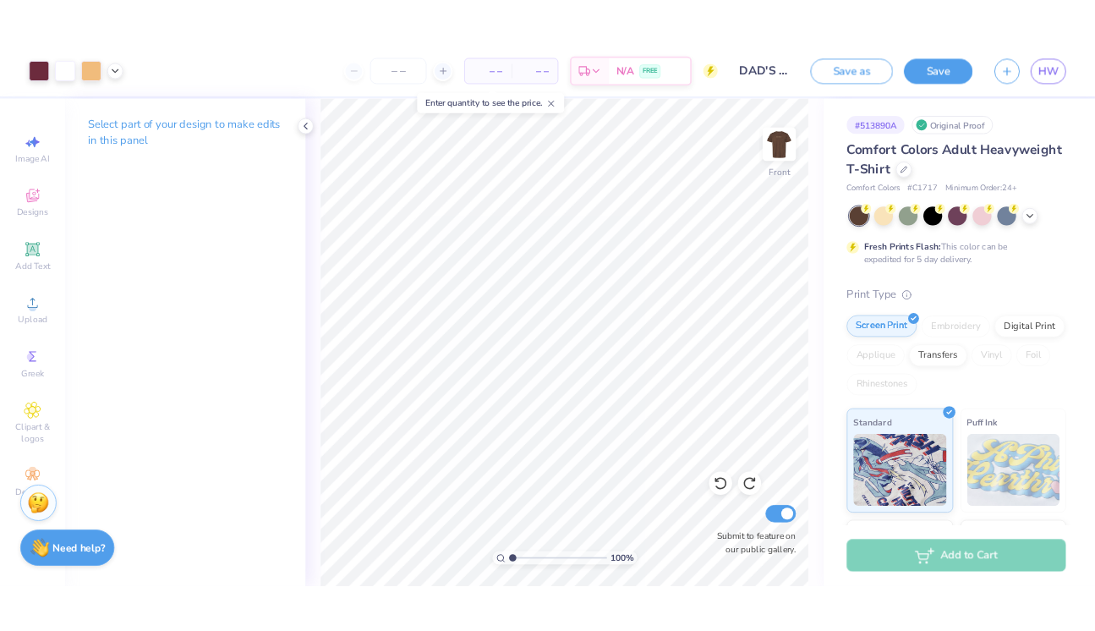
scroll to position [0, 0]
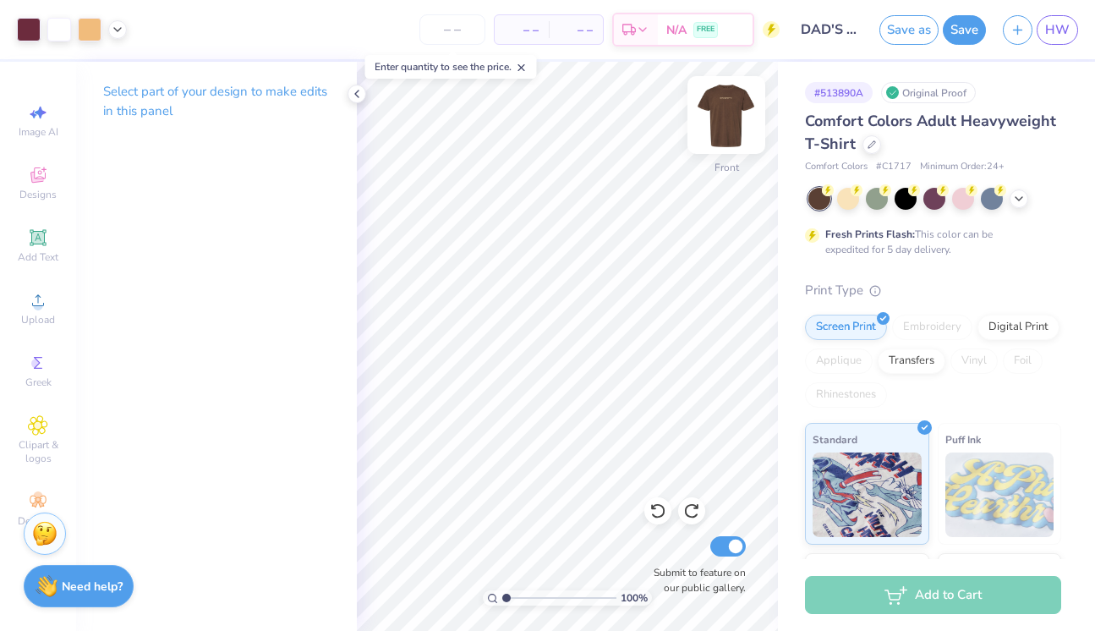
click at [732, 107] on img at bounding box center [727, 115] width 68 height 68
click at [724, 119] on img at bounding box center [727, 115] width 68 height 68
click at [725, 123] on img at bounding box center [727, 115] width 68 height 68
